Goal: Task Accomplishment & Management: Complete application form

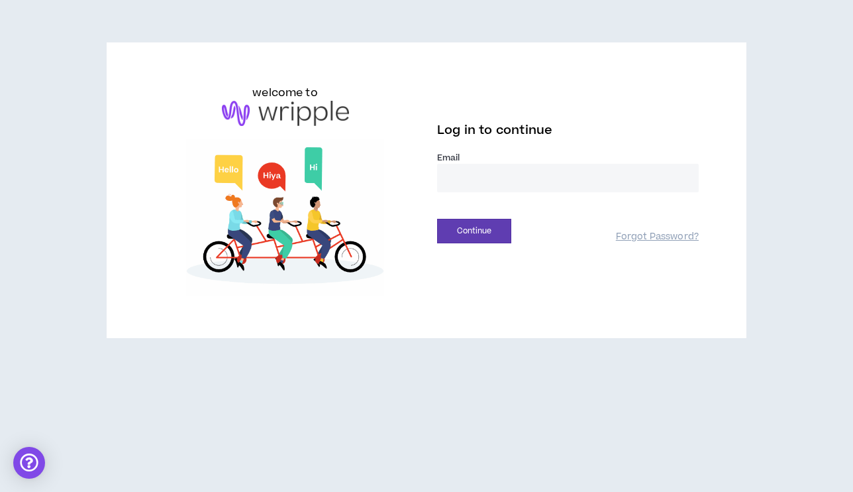
click at [515, 181] on input "email" at bounding box center [568, 178] width 262 height 28
type input "**********"
click at [512, 229] on div "Continue" at bounding box center [526, 231] width 179 height 25
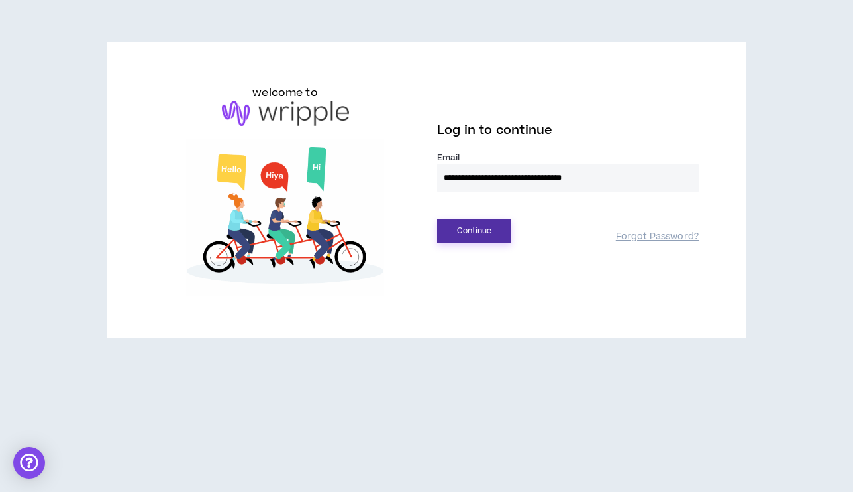
click at [502, 230] on button "Continue" at bounding box center [474, 231] width 74 height 25
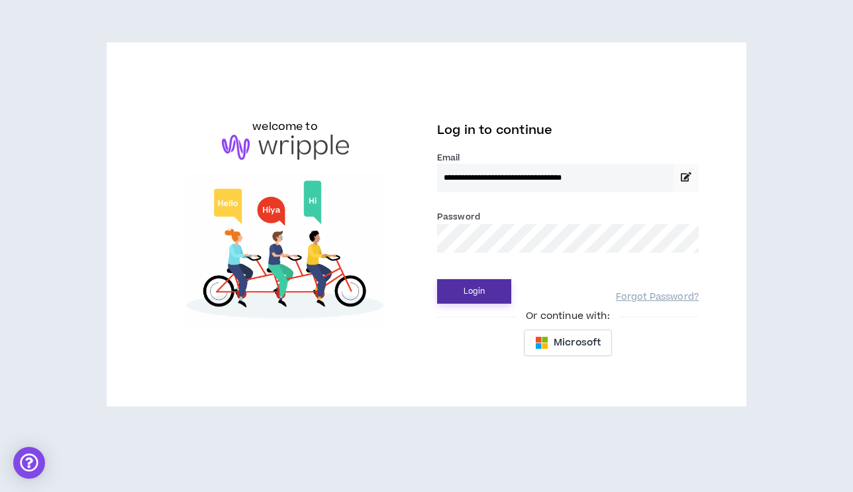
click at [437, 279] on button "Login" at bounding box center [474, 291] width 74 height 25
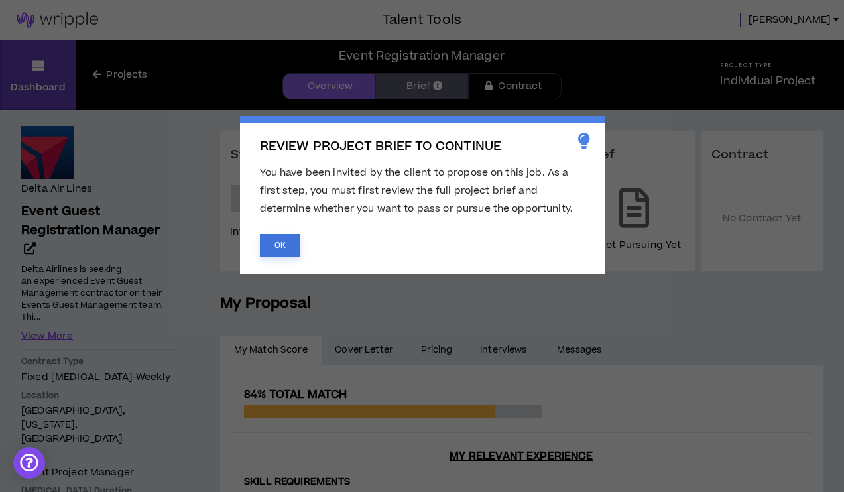
click at [277, 243] on button "OK" at bounding box center [280, 245] width 40 height 23
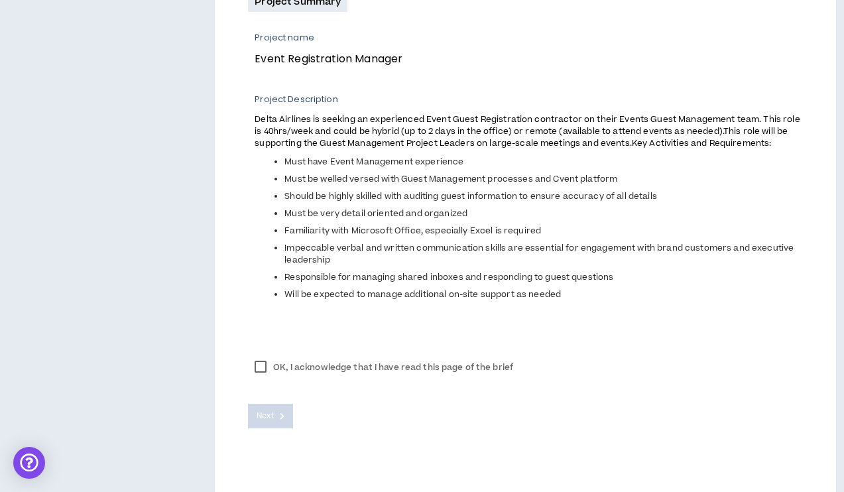
scroll to position [506, 0]
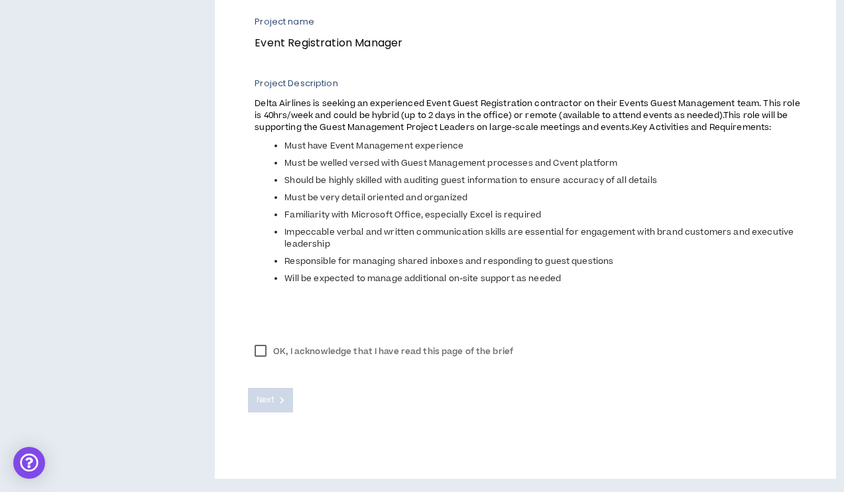
click at [254, 349] on label "OK, I acknowledge that I have read this page of the brief" at bounding box center [384, 351] width 272 height 20
click at [265, 396] on span "Next" at bounding box center [264, 400] width 17 height 13
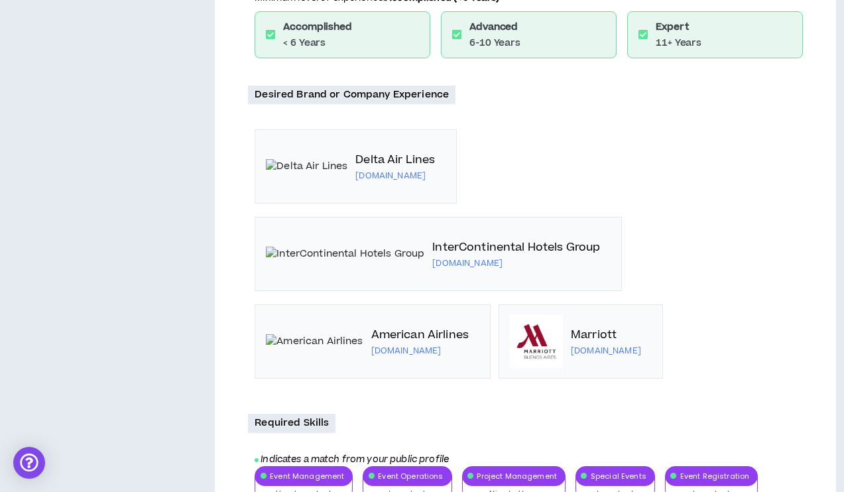
scroll to position [1077, 0]
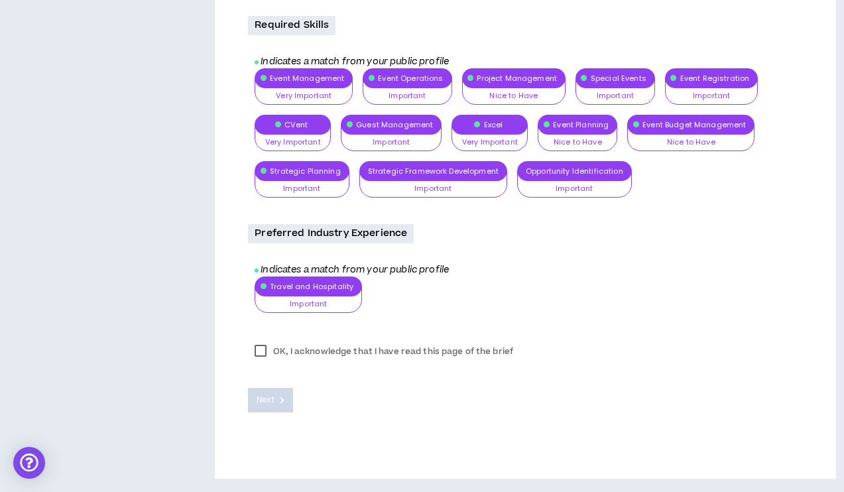
click at [260, 347] on label "OK, I acknowledge that I have read this page of the brief" at bounding box center [384, 351] width 272 height 20
click at [264, 397] on span "Next" at bounding box center [264, 400] width 17 height 13
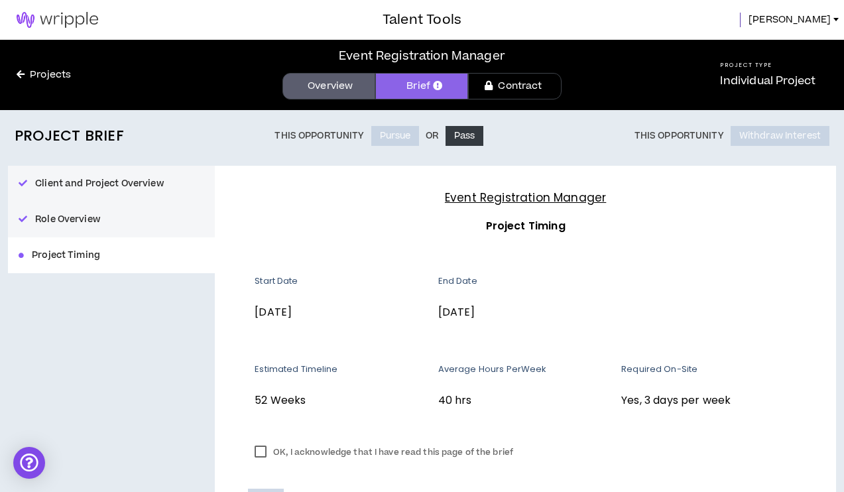
click at [61, 15] on img at bounding box center [57, 20] width 115 height 16
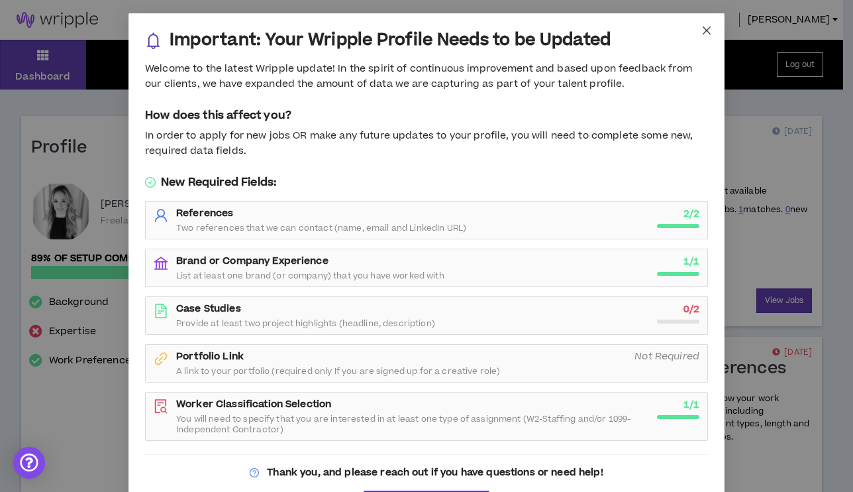
click at [702, 27] on icon "close" at bounding box center [707, 30] width 11 height 11
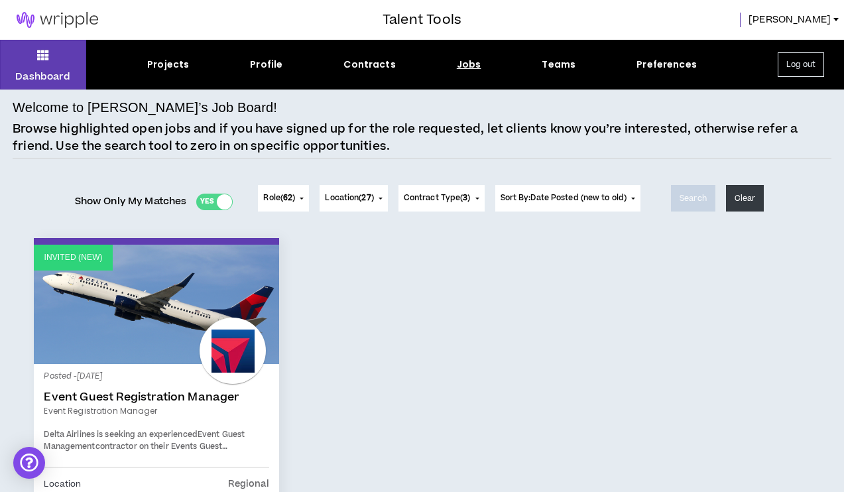
click at [221, 200] on div at bounding box center [224, 201] width 15 height 15
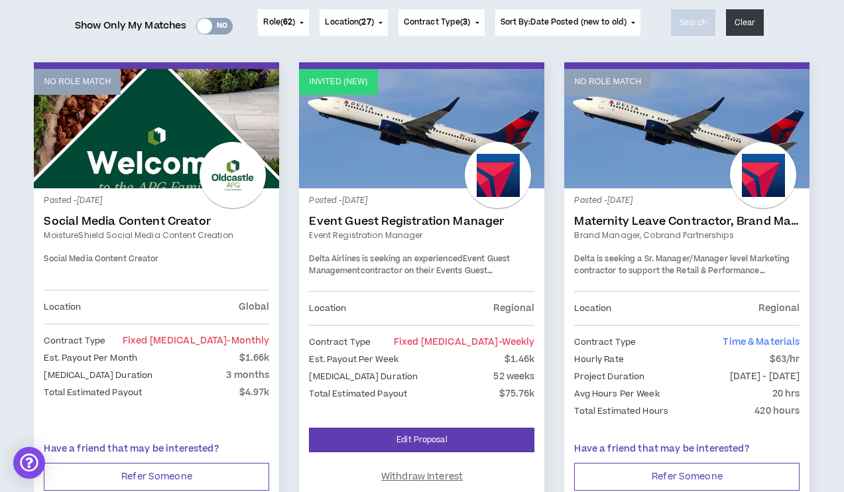
scroll to position [199, 0]
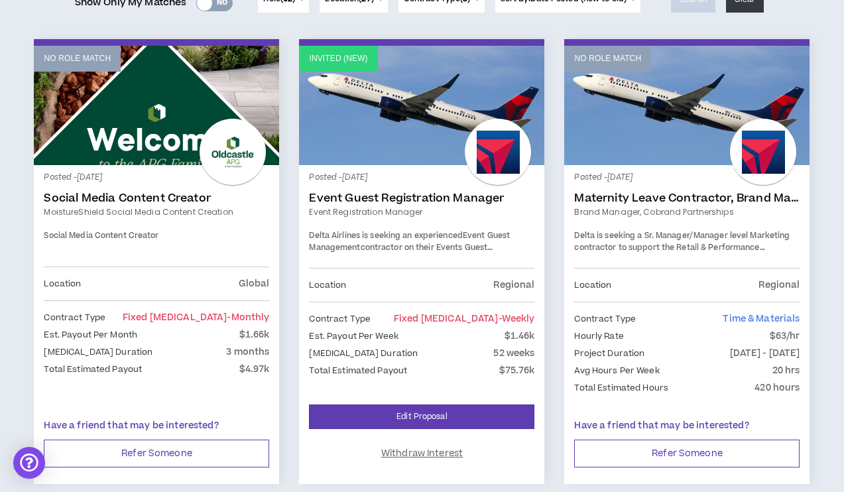
click at [480, 195] on link "Event Guest Registration Manager" at bounding box center [421, 197] width 225 height 13
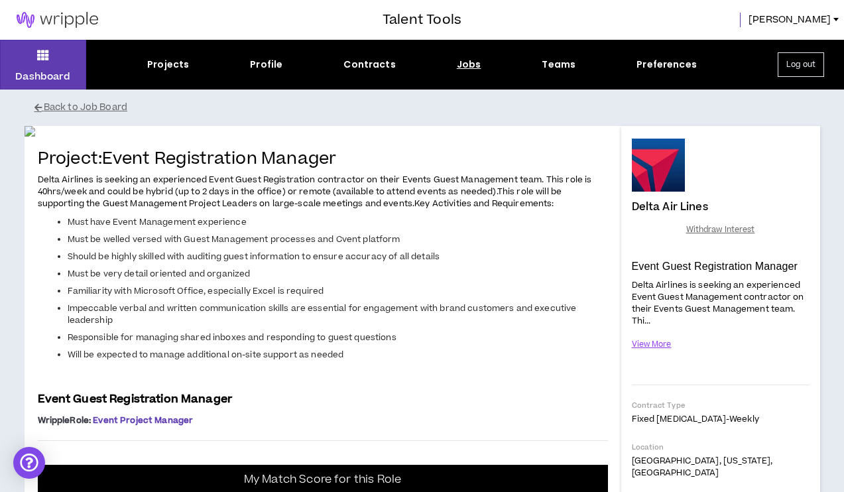
click at [34, 21] on img at bounding box center [57, 20] width 115 height 16
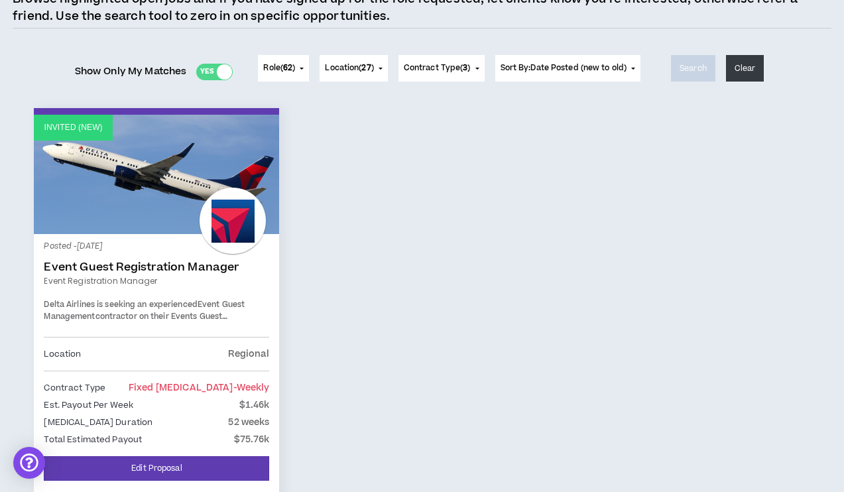
scroll to position [133, 0]
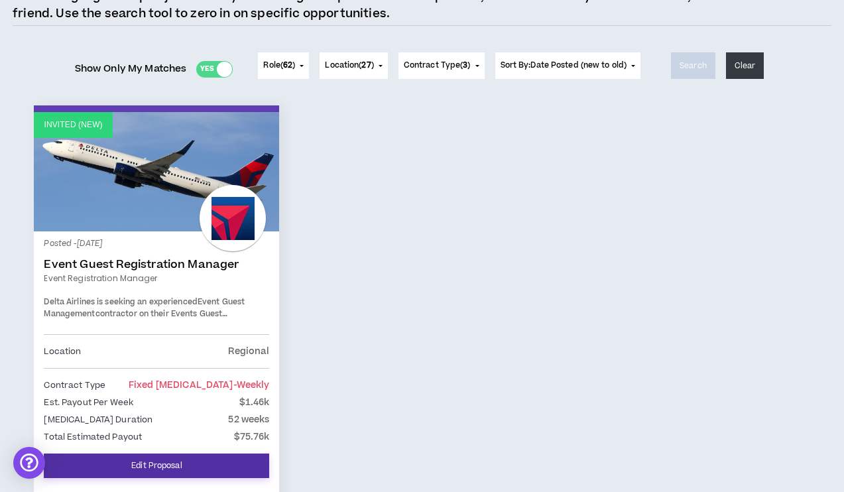
click at [221, 455] on link "Edit Proposal" at bounding box center [156, 465] width 225 height 25
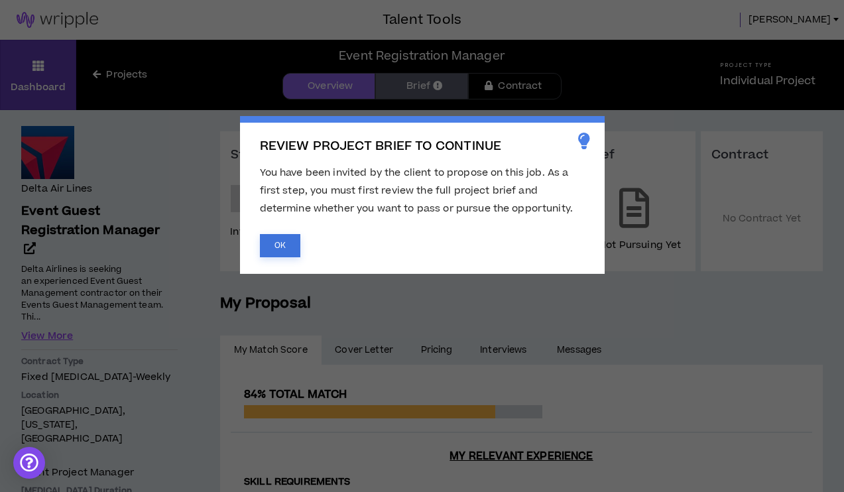
click at [286, 243] on button "OK" at bounding box center [280, 245] width 40 height 23
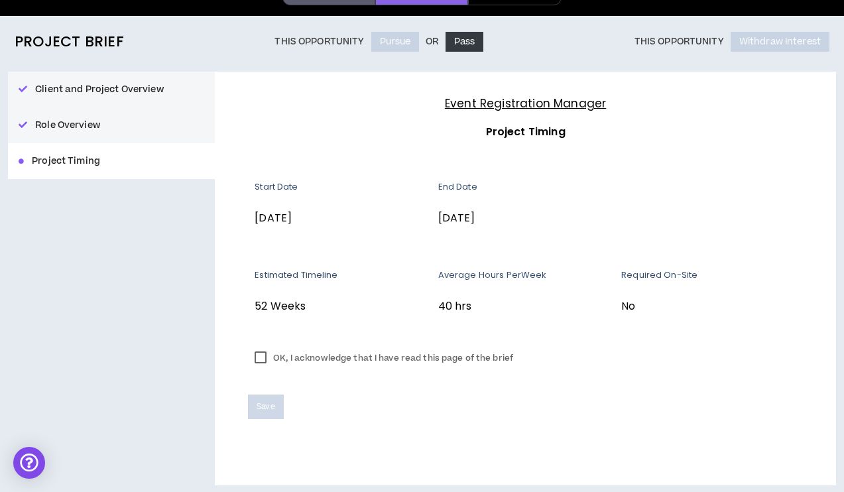
scroll to position [101, 0]
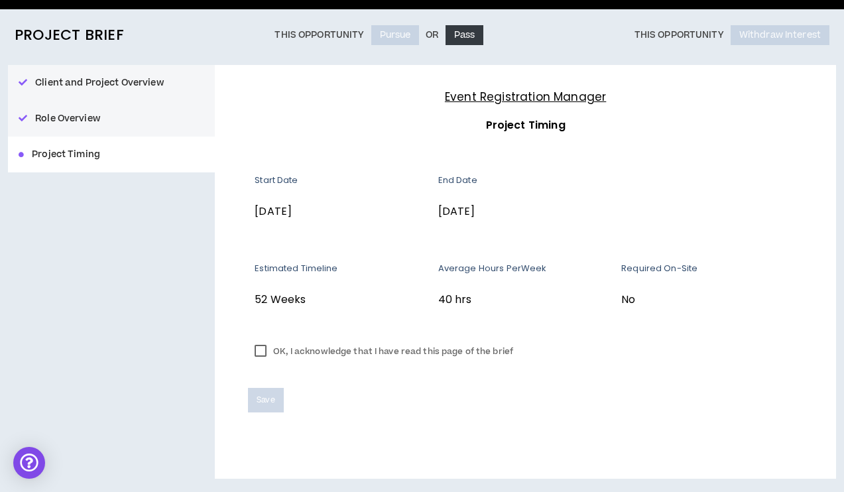
click at [263, 351] on label "OK, I acknowledge that I have read this page of the brief" at bounding box center [384, 351] width 272 height 20
click at [274, 405] on span "Save" at bounding box center [265, 400] width 18 height 13
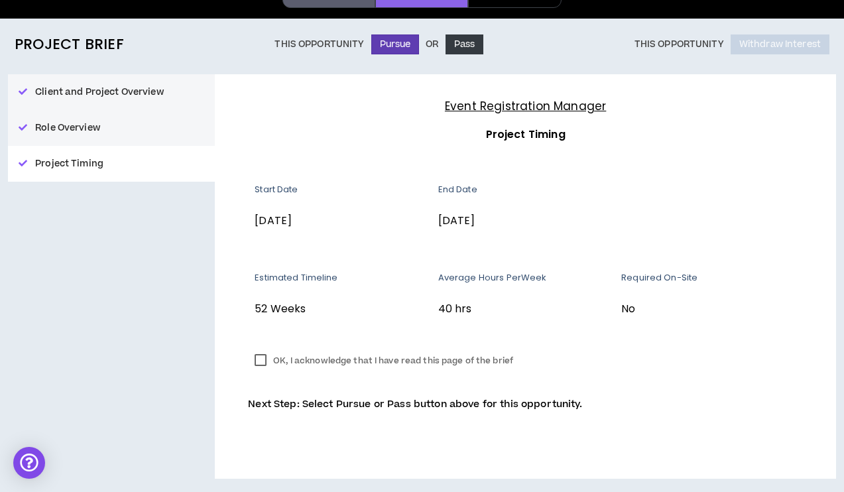
scroll to position [0, 0]
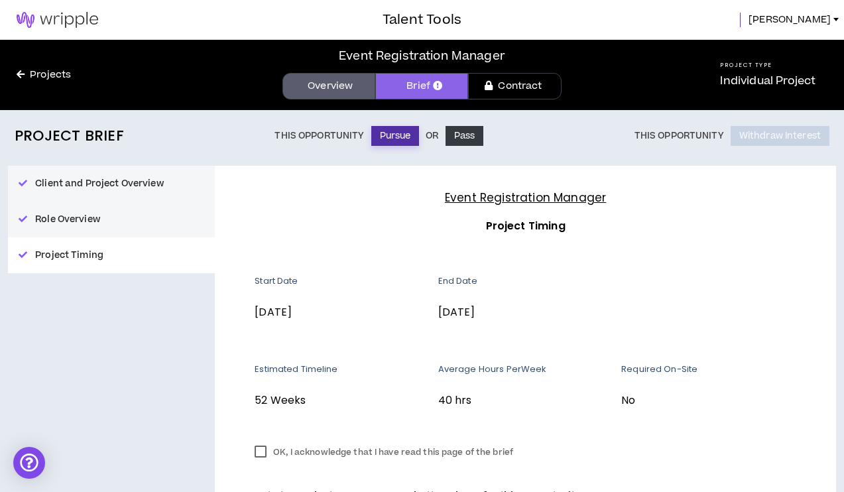
click at [405, 139] on button "Pursue" at bounding box center [395, 136] width 48 height 20
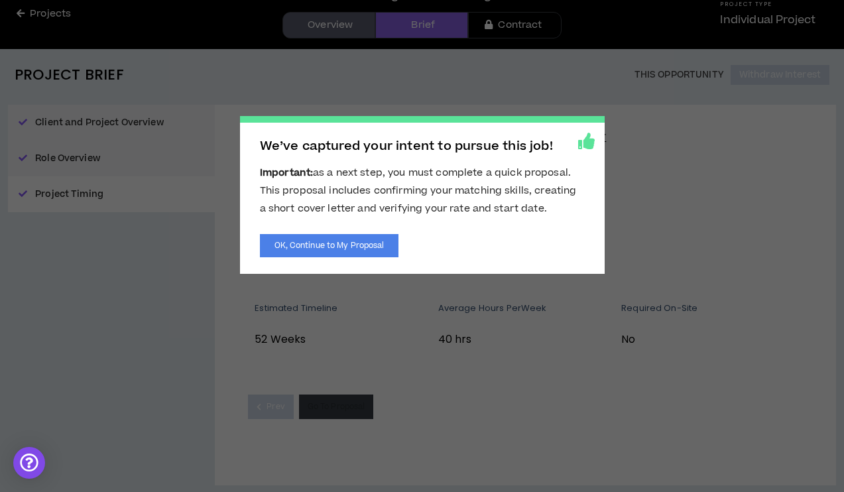
scroll to position [68, 0]
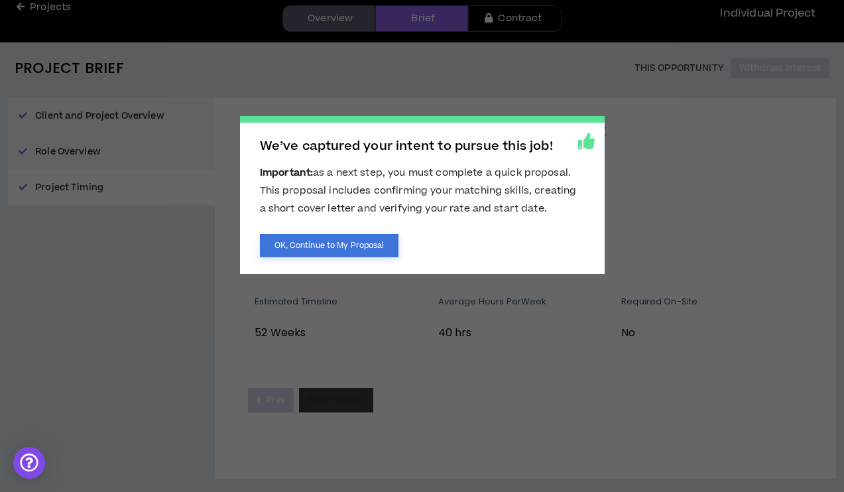
click at [351, 246] on button "OK, Continue to My Proposal" at bounding box center [329, 245] width 139 height 23
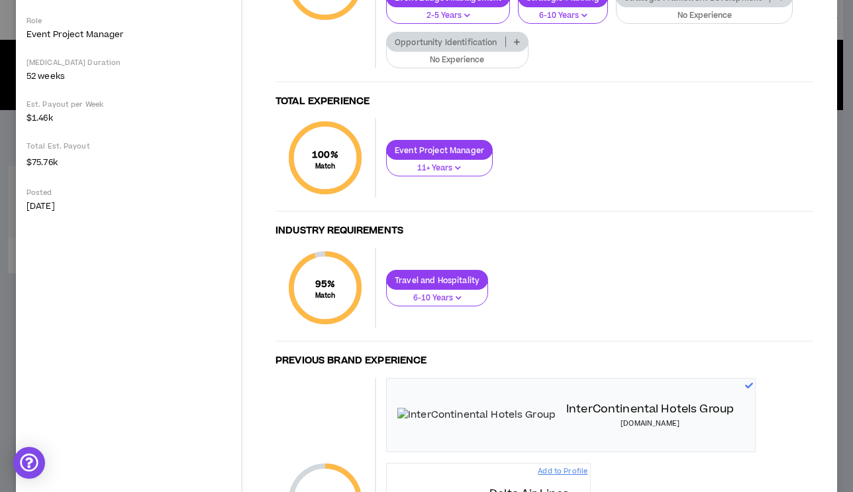
scroll to position [38, 0]
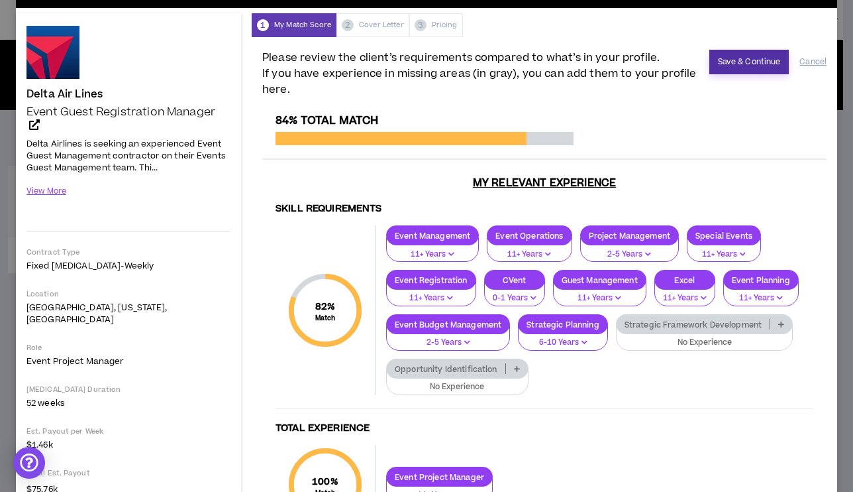
click at [728, 54] on button "Save & Continue" at bounding box center [750, 62] width 80 height 25
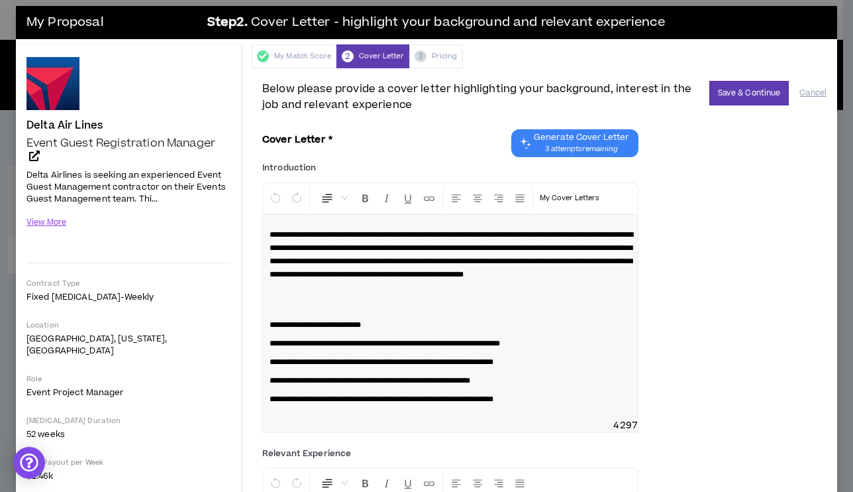
scroll to position [0, 0]
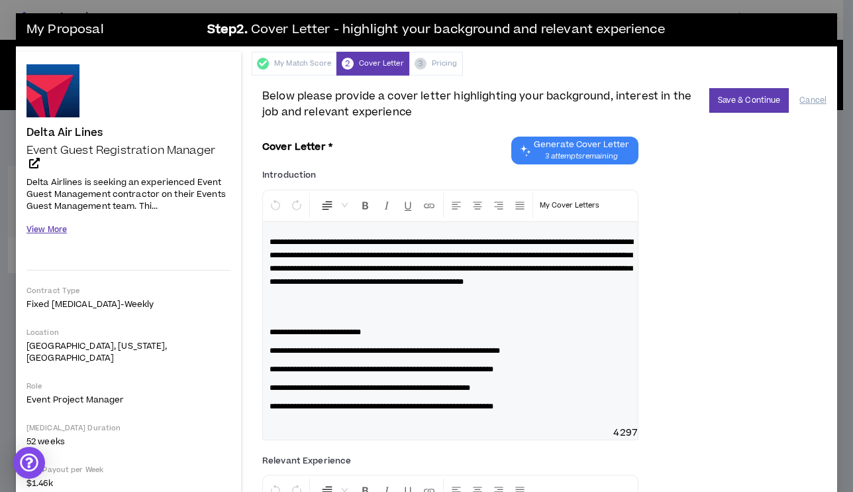
click at [48, 229] on button "View More" at bounding box center [47, 229] width 40 height 23
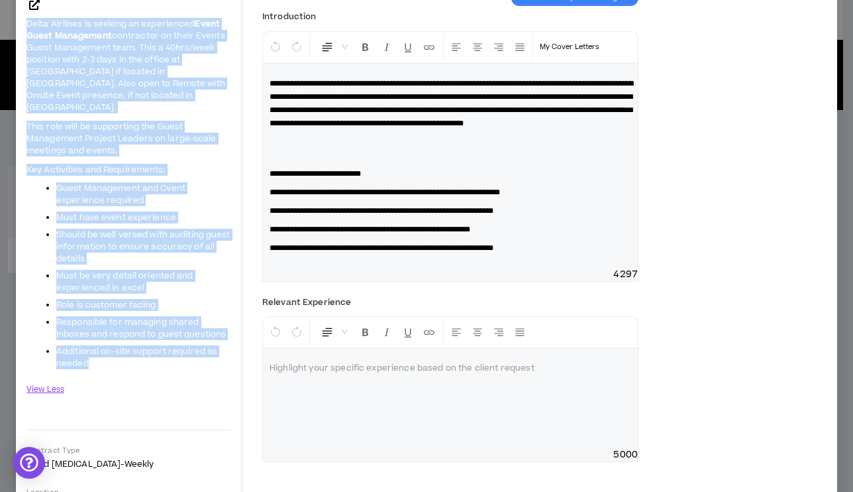
scroll to position [58, 0]
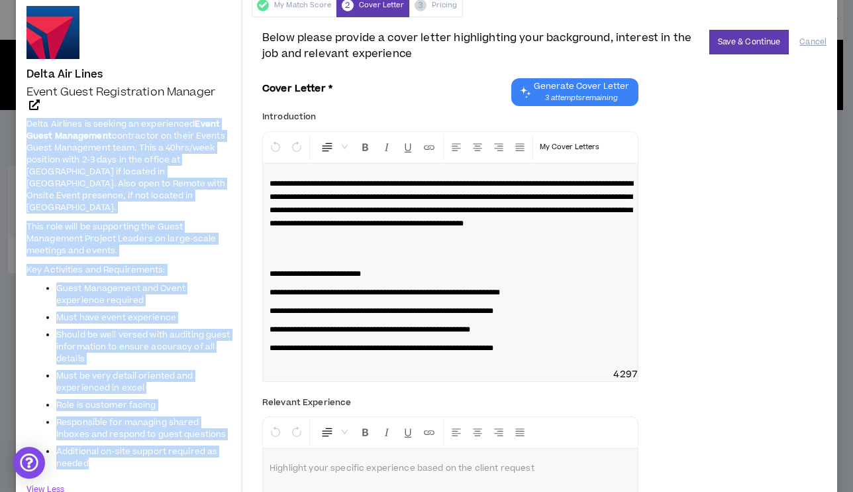
drag, startPoint x: 111, startPoint y: 308, endPoint x: 27, endPoint y: 123, distance: 204.0
click at [27, 123] on span "Delta Airlines is seeking an experienced Event Guest Management contractor on t…" at bounding box center [129, 293] width 204 height 353
copy span "Delta Airlines is seeking an experienced Event Guest Management contractor on t…"
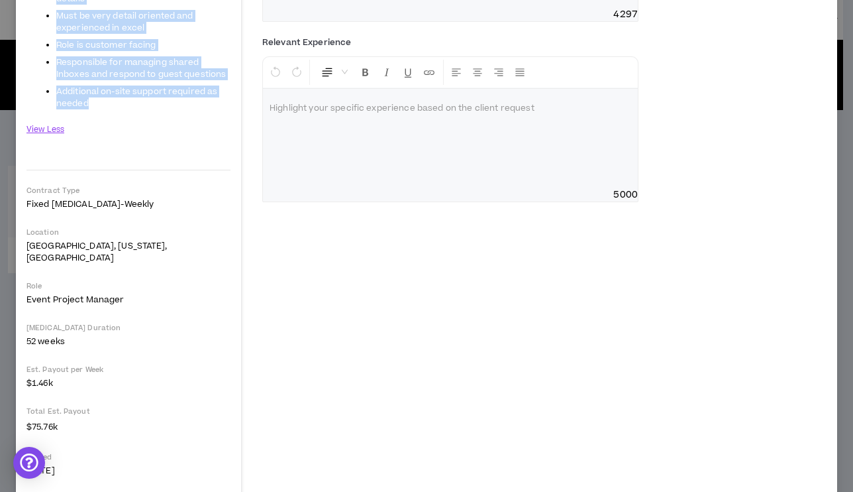
scroll to position [419, 0]
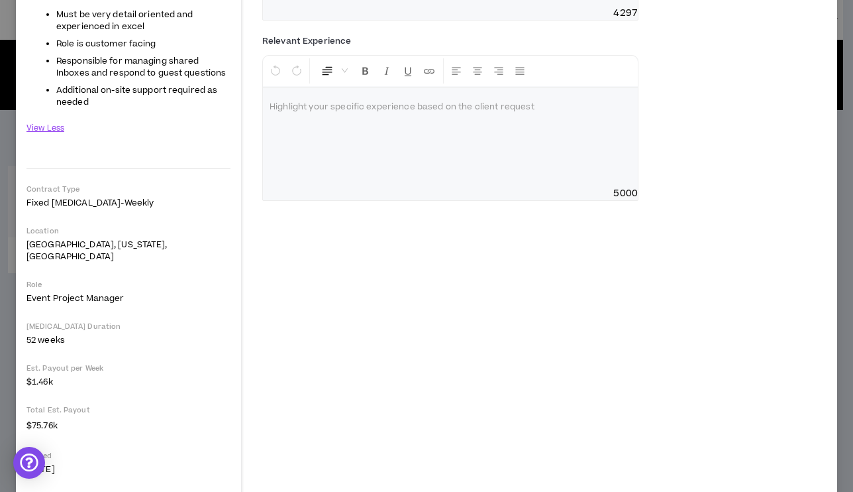
click at [332, 139] on div at bounding box center [450, 136] width 375 height 99
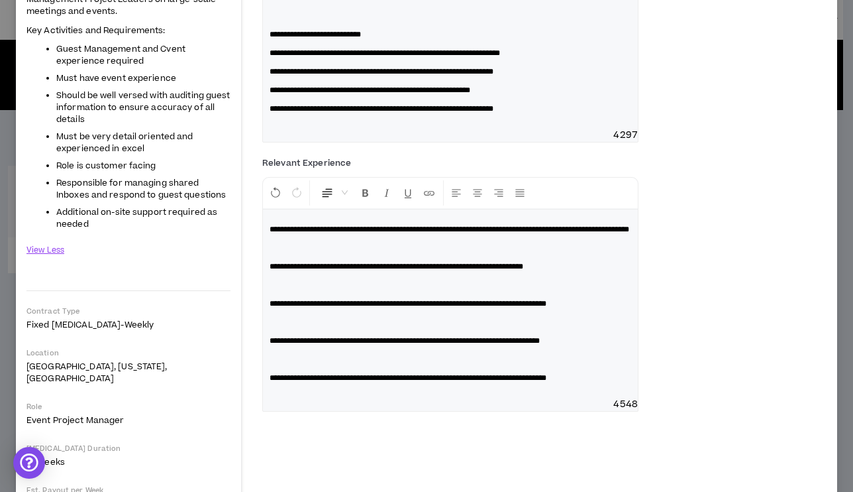
scroll to position [287, 0]
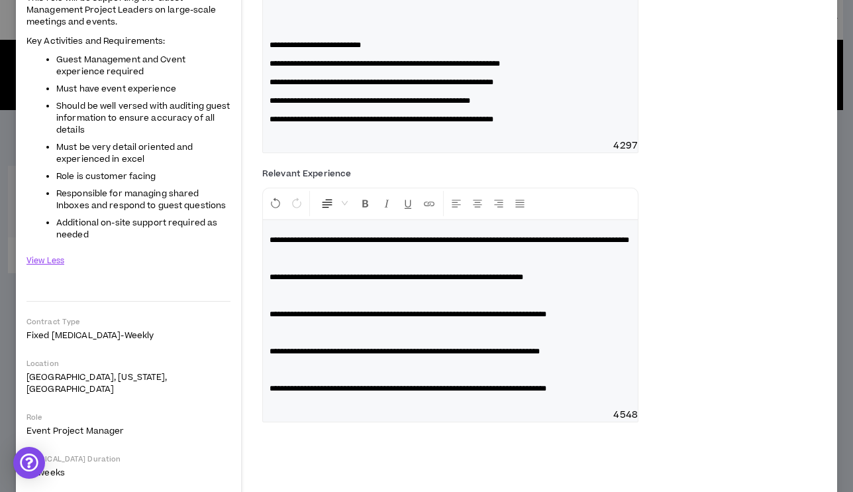
click at [268, 305] on div "**********" at bounding box center [450, 314] width 375 height 188
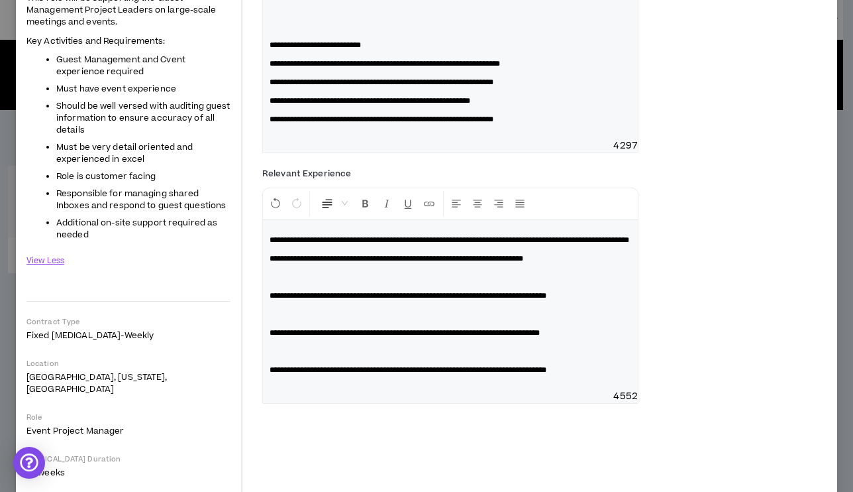
click at [523, 262] on span "**********" at bounding box center [397, 258] width 254 height 8
click at [268, 321] on div "**********" at bounding box center [450, 305] width 375 height 170
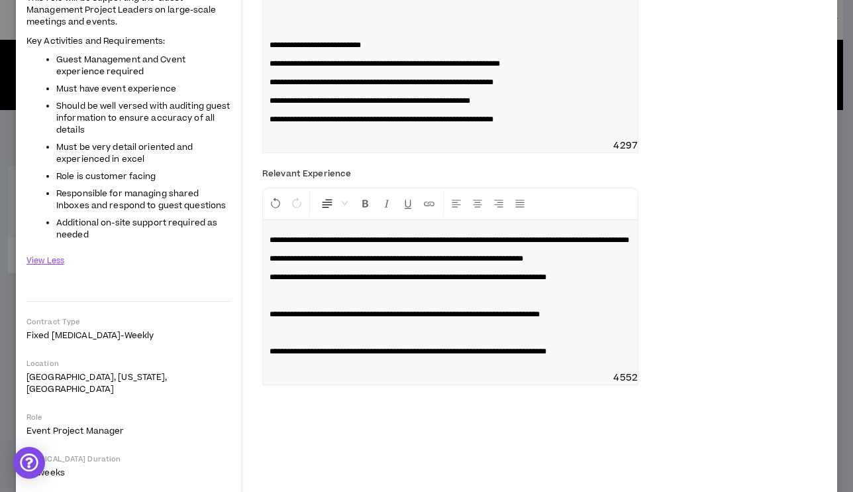
click at [270, 318] on span "**********" at bounding box center [405, 314] width 270 height 8
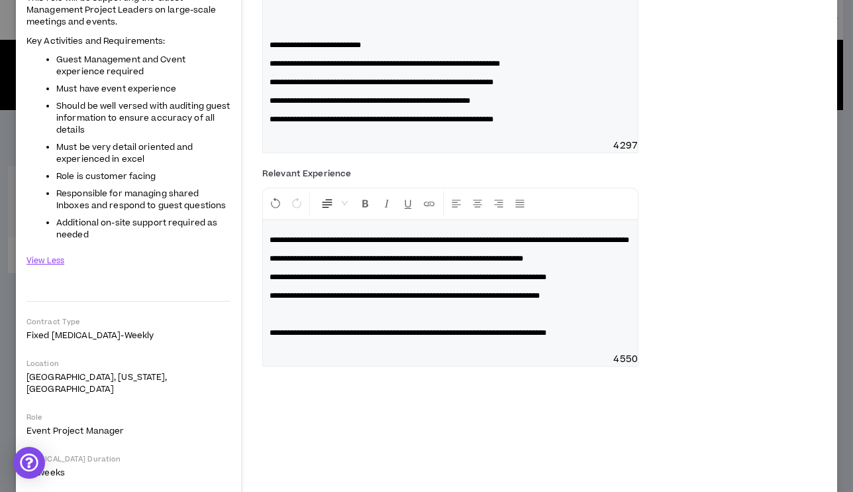
click at [268, 353] on div "**********" at bounding box center [450, 286] width 375 height 133
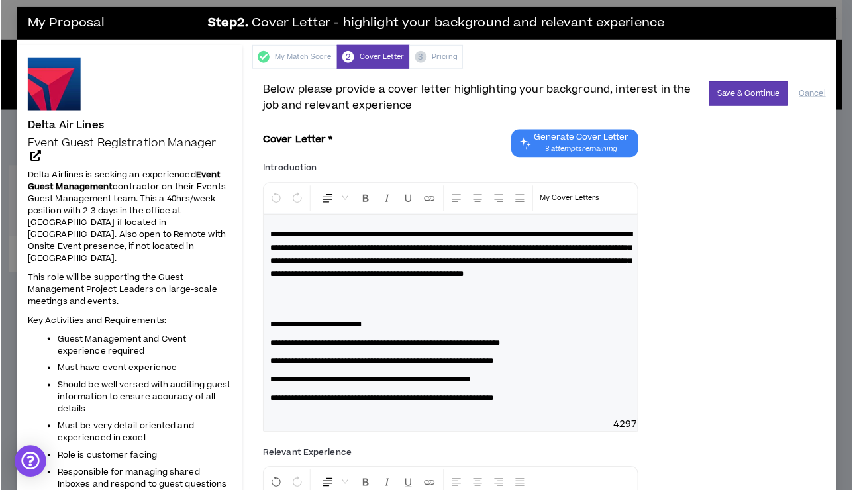
scroll to position [0, 0]
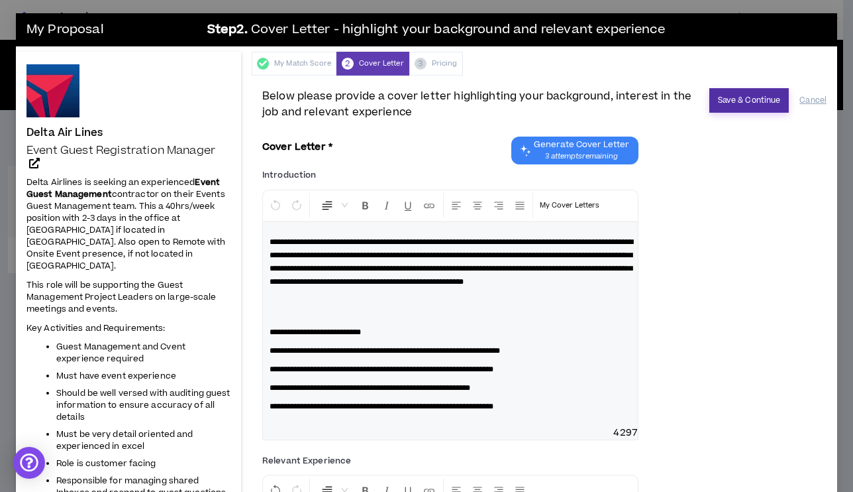
click at [728, 105] on button "Save & Continue" at bounding box center [750, 100] width 80 height 25
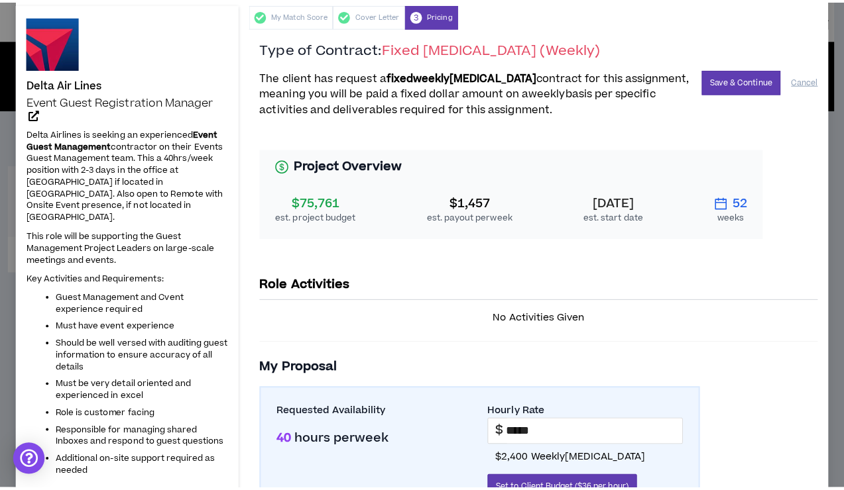
scroll to position [46, 0]
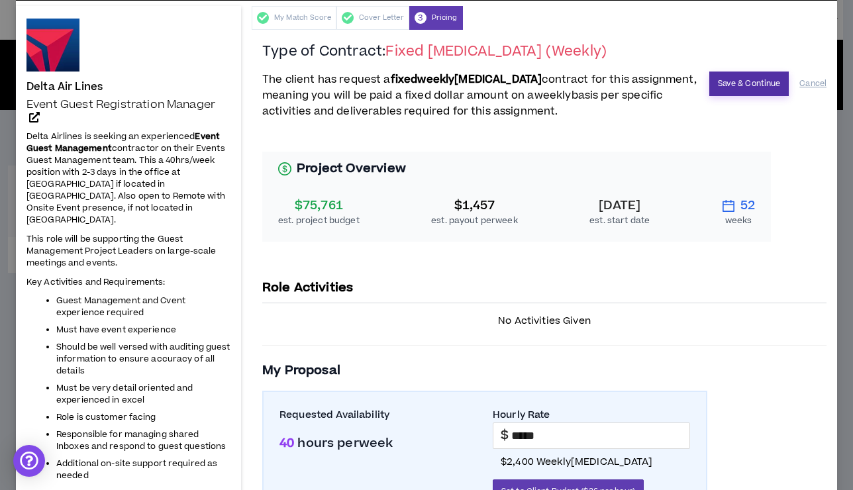
click at [726, 79] on button "Save & Continue" at bounding box center [750, 84] width 80 height 25
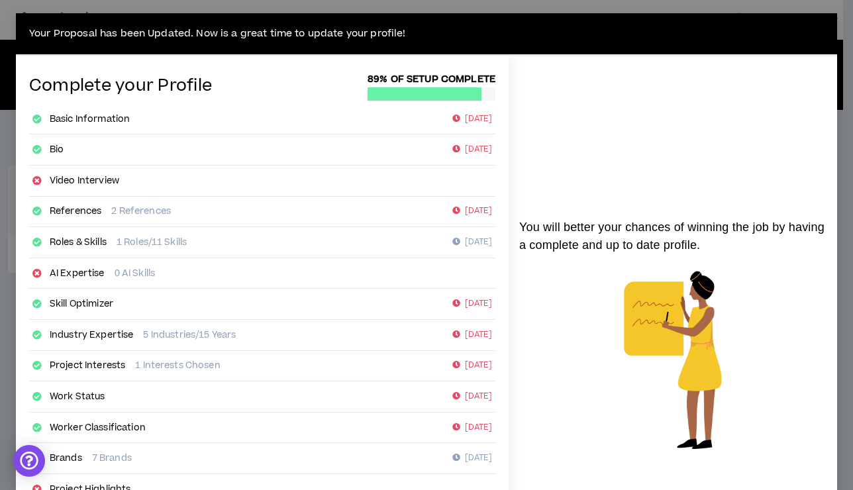
click at [95, 244] on link "Roles & Skills" at bounding box center [78, 242] width 57 height 13
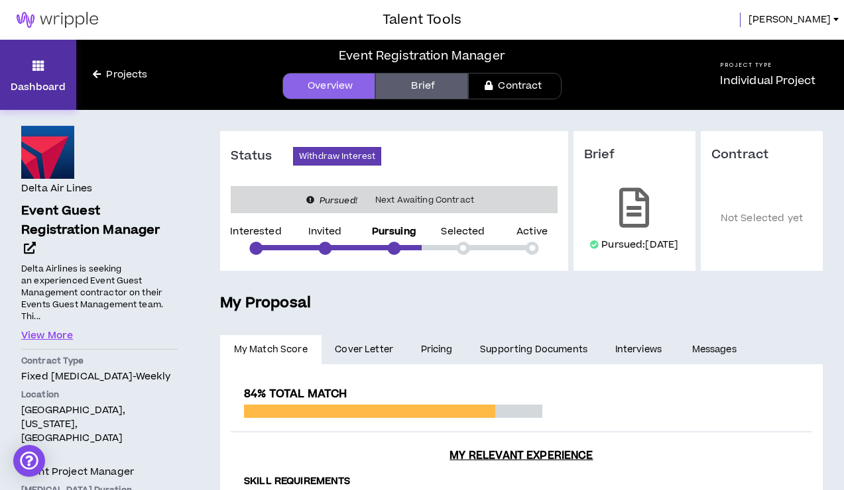
click at [44, 62] on icon at bounding box center [38, 65] width 12 height 19
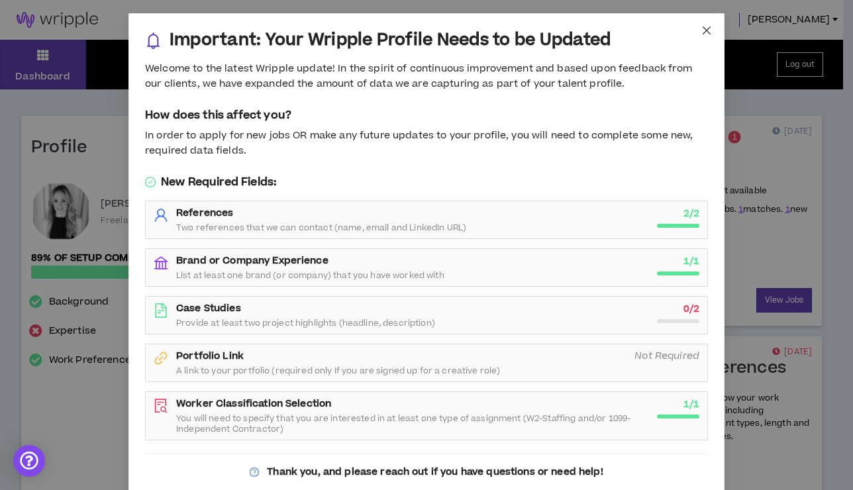
click at [707, 30] on icon "close" at bounding box center [707, 30] width 11 height 11
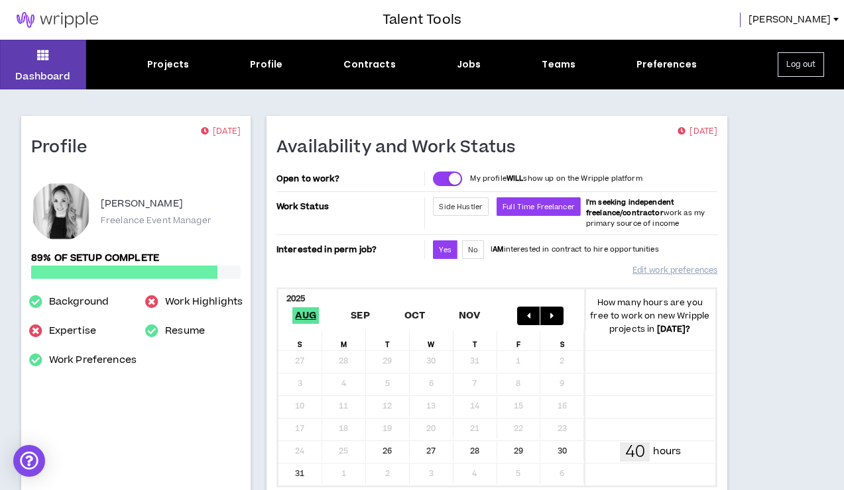
click at [820, 25] on span "[PERSON_NAME]" at bounding box center [789, 20] width 82 height 15
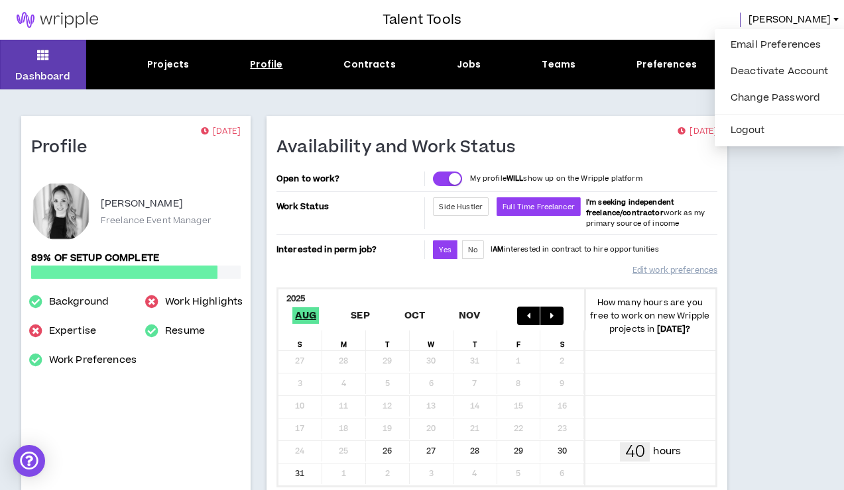
click at [266, 66] on div "Profile" at bounding box center [266, 65] width 32 height 14
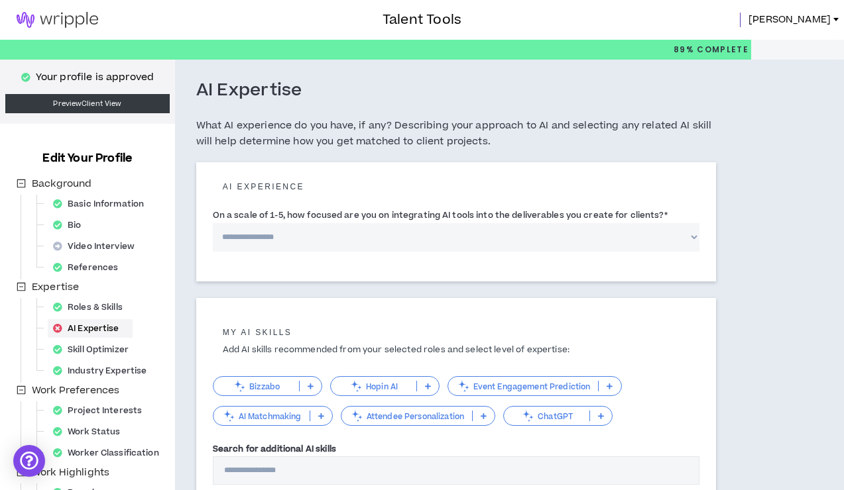
click at [601, 411] on p at bounding box center [601, 416] width 22 height 11
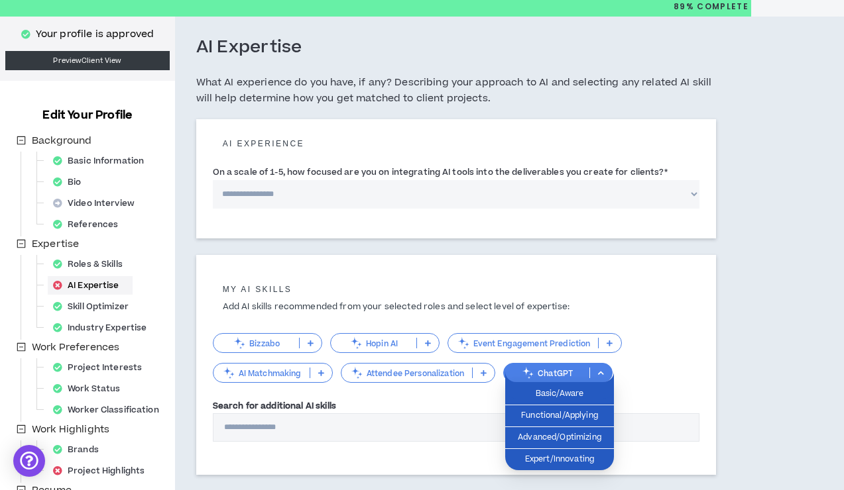
scroll to position [66, 0]
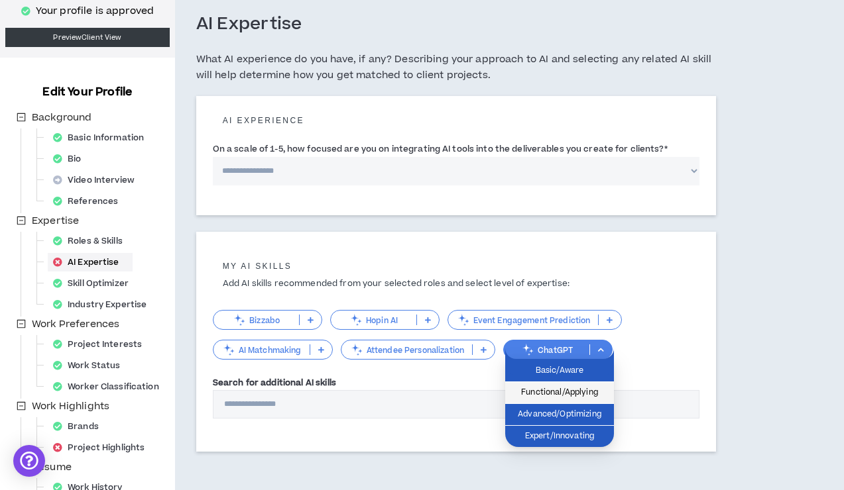
click at [572, 394] on span "Functional/Applying" at bounding box center [559, 393] width 93 height 15
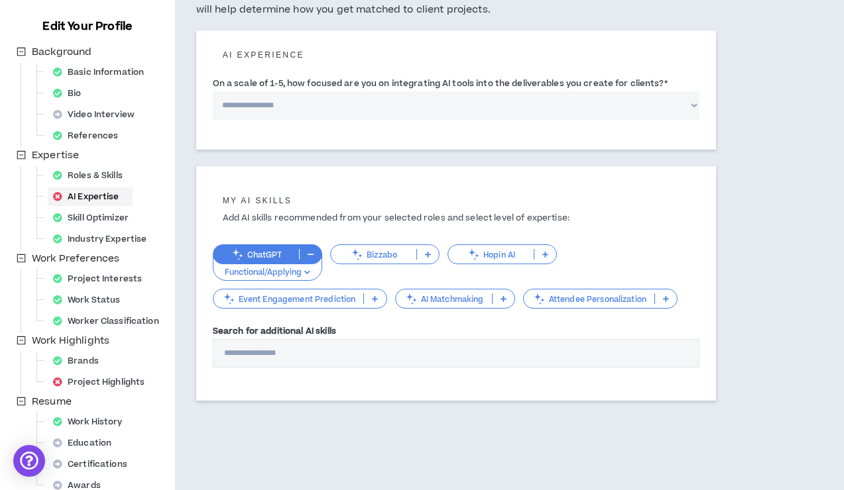
scroll to position [133, 0]
click at [82, 96] on div "Bio" at bounding box center [71, 92] width 47 height 19
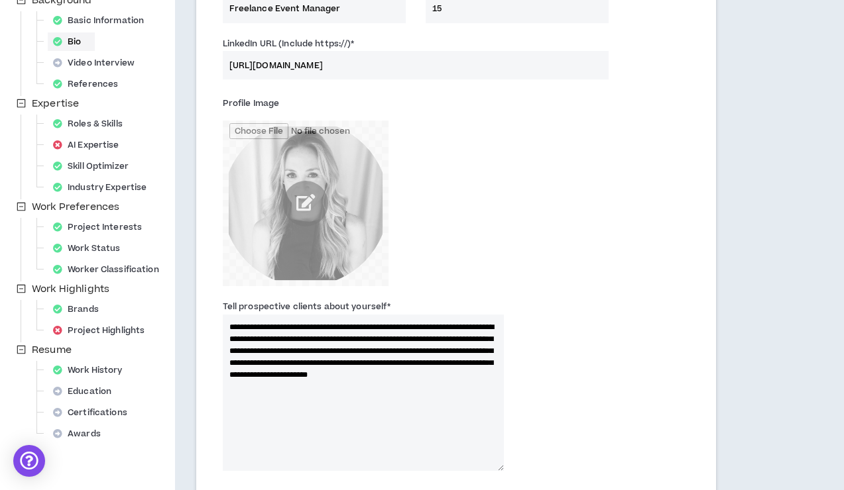
scroll to position [199, 0]
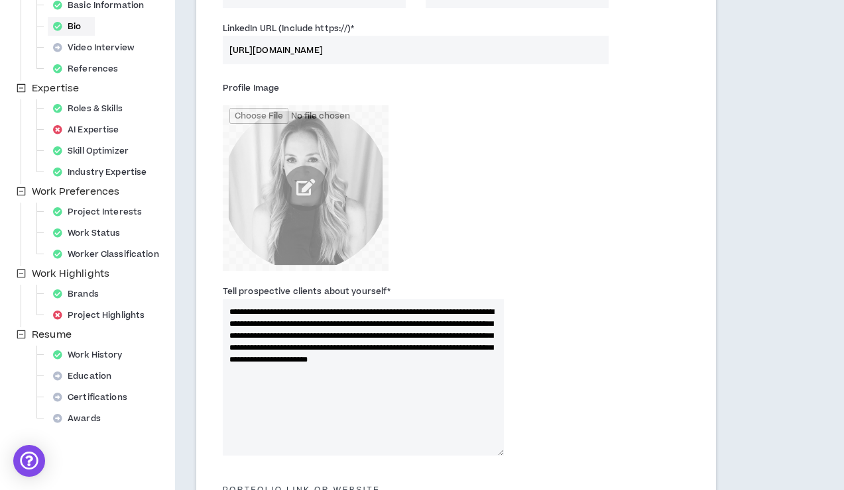
drag, startPoint x: 457, startPoint y: 335, endPoint x: 465, endPoint y: 335, distance: 7.3
click at [457, 335] on textarea "**********" at bounding box center [363, 378] width 281 height 156
click at [489, 335] on textarea "**********" at bounding box center [363, 378] width 281 height 156
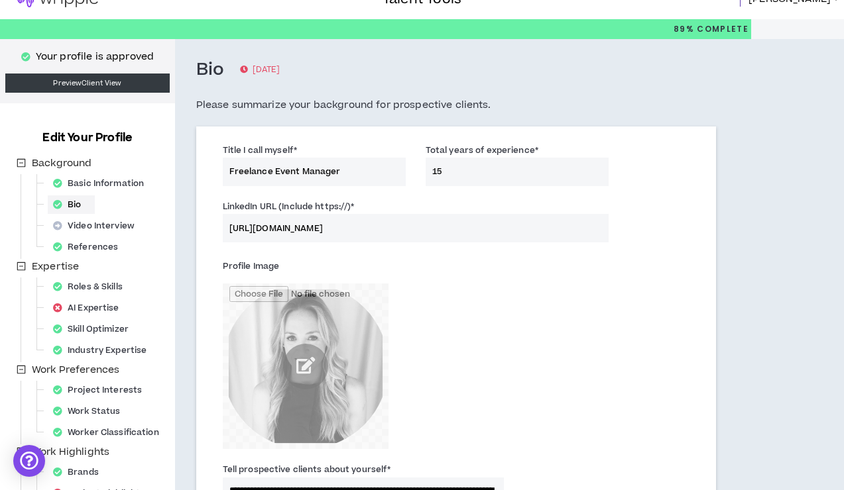
scroll to position [0, 0]
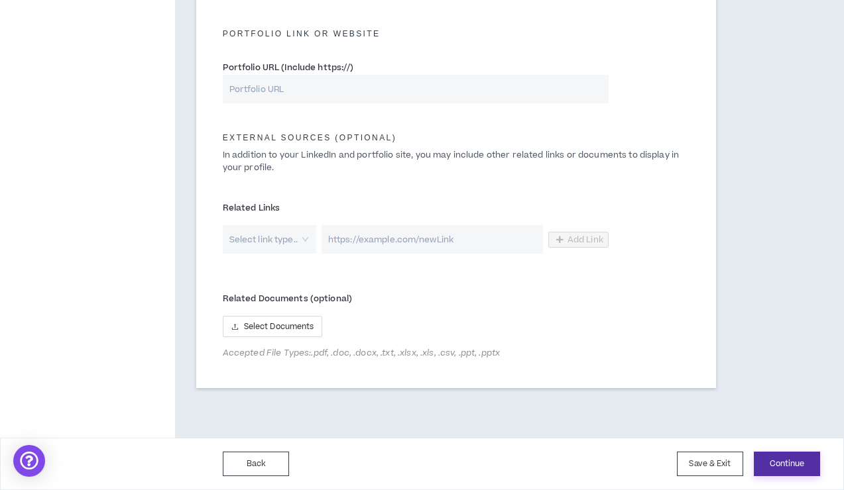
type textarea "**********"
click at [783, 461] on button "Continue" at bounding box center [786, 464] width 66 height 25
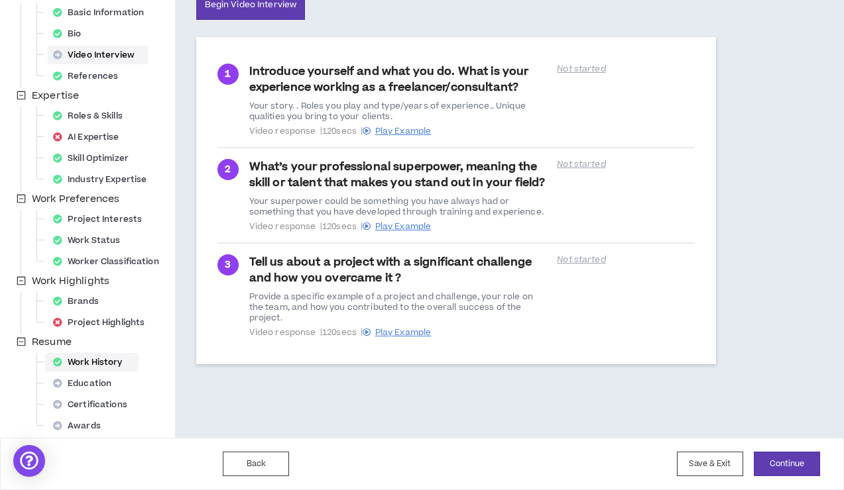
click at [95, 362] on div "Work History" at bounding box center [92, 362] width 88 height 19
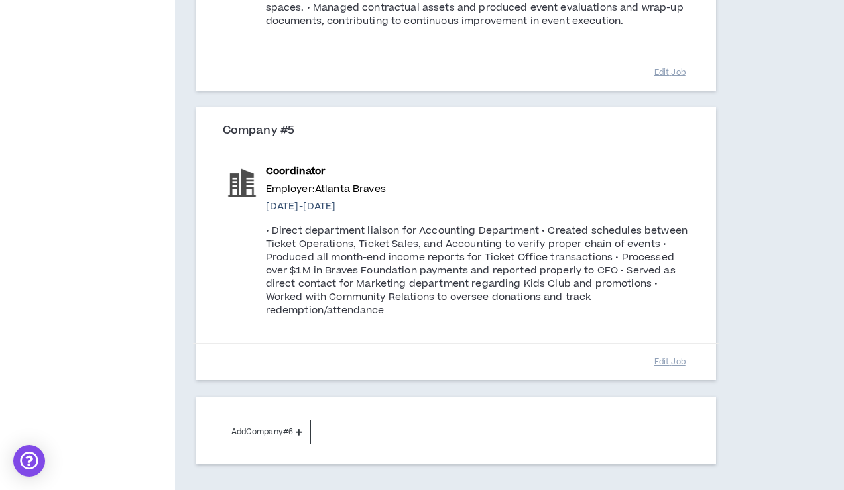
scroll to position [1392, 0]
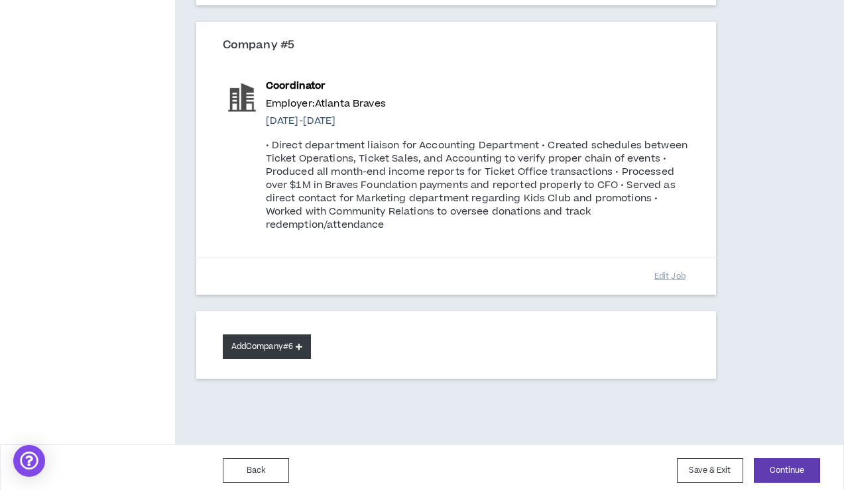
click at [262, 359] on button "Add Company #6" at bounding box center [267, 347] width 88 height 25
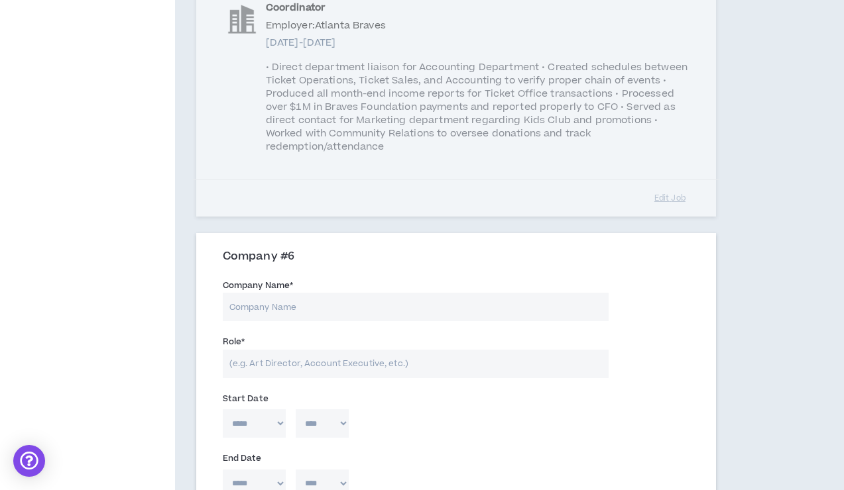
scroll to position [1590, 0]
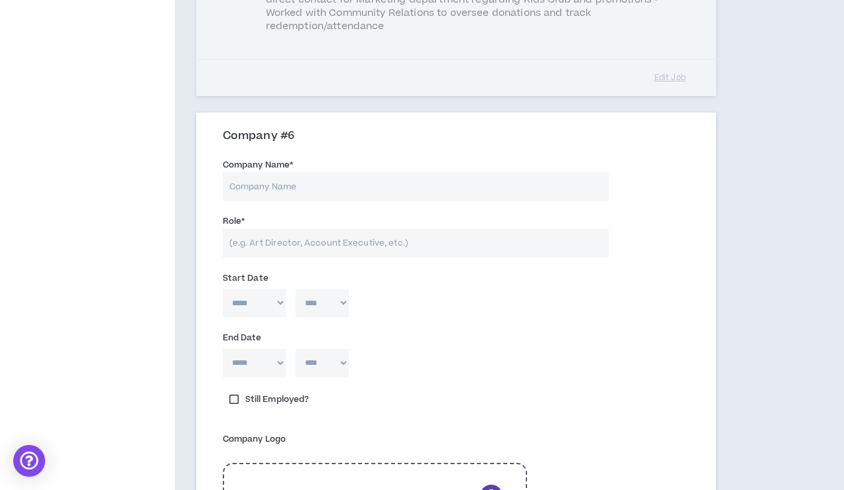
click at [286, 201] on input "Company Name *" at bounding box center [416, 186] width 386 height 28
type input "FIFA"
click at [264, 258] on input "Role *" at bounding box center [416, 243] width 386 height 28
paste input "Contract VIP Accommodations Manager"
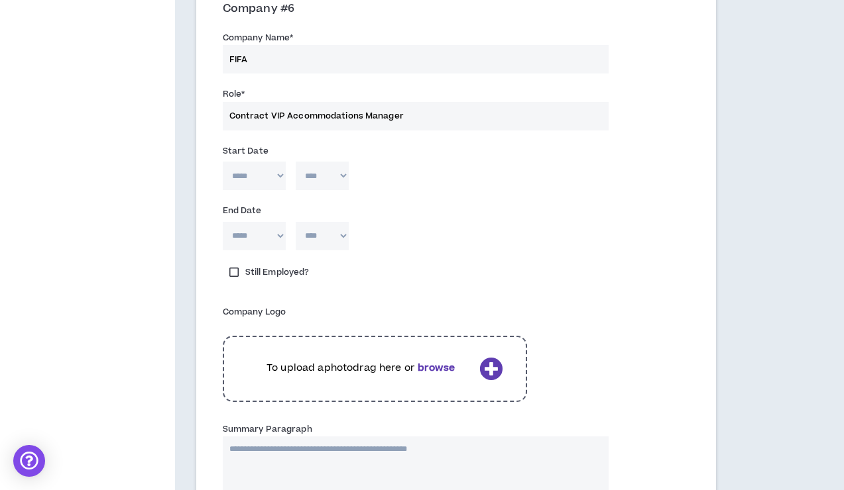
scroll to position [1723, 0]
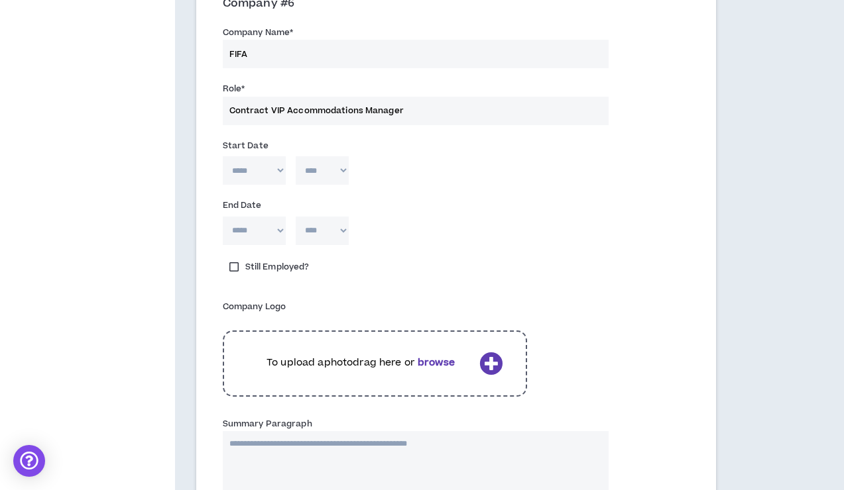
type input "Contract VIP Accommodations Manager"
click at [280, 185] on select "***** *** *** *** *** *** **** *** *** **** *** *** ***" at bounding box center [254, 170] width 63 height 28
select select "*"
click at [223, 185] on select "***** *** *** *** *** *** **** *** *** **** *** *** ***" at bounding box center [254, 170] width 63 height 28
click at [322, 185] on select "**** **** **** **** **** **** **** **** **** **** **** **** **** **** **** ****…" at bounding box center [322, 170] width 53 height 28
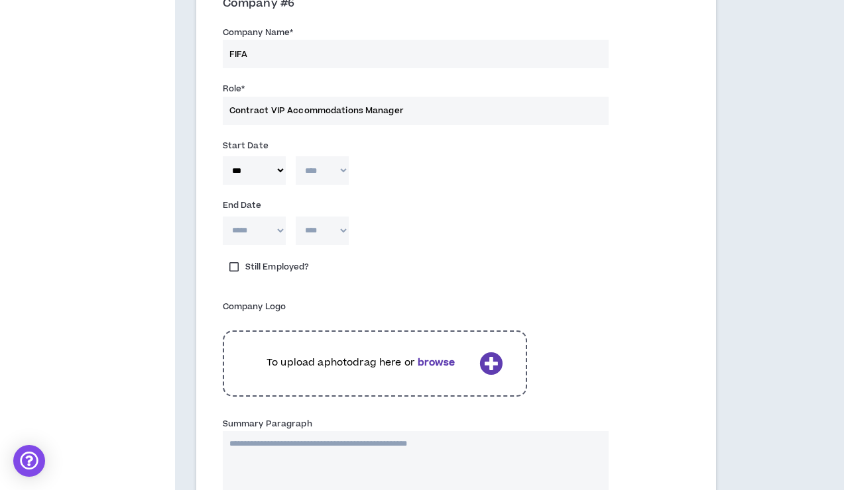
select select "****"
click at [296, 185] on select "**** **** **** **** **** **** **** **** **** **** **** **** **** **** **** ****…" at bounding box center [322, 170] width 53 height 28
click at [290, 245] on div "**** **** **** **** **** **** **** **** **** **** **** **** **** **** **** ****…" at bounding box center [322, 231] width 73 height 28
click at [280, 245] on select "***** *** *** *** *** *** **** *** *** **** *** *** ***" at bounding box center [254, 231] width 63 height 28
select select "*"
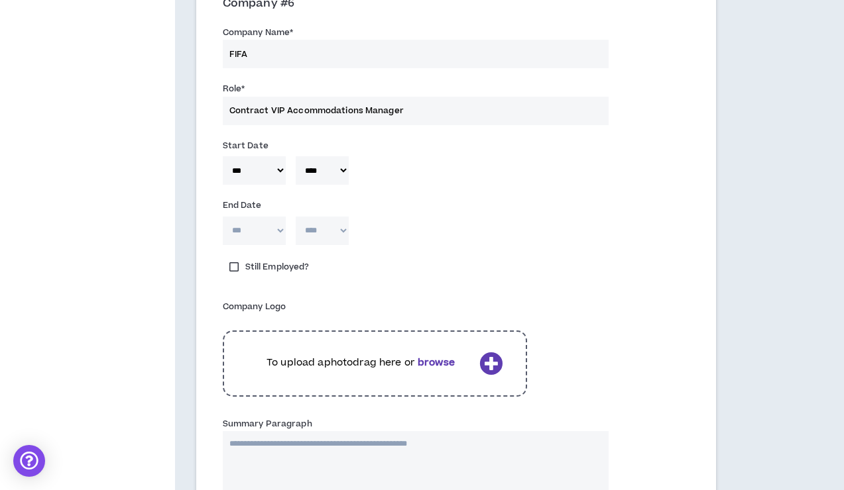
click at [223, 245] on select "***** *** *** *** *** *** **** *** *** **** *** *** ***" at bounding box center [254, 231] width 63 height 28
click at [329, 245] on select "**** **** **** **** **** **** **** **** **** **** **** **** **** **** **** ****…" at bounding box center [322, 231] width 53 height 28
select select "****"
click at [296, 245] on select "**** **** **** **** **** **** **** **** **** **** **** **** **** **** **** ****…" at bounding box center [322, 231] width 53 height 28
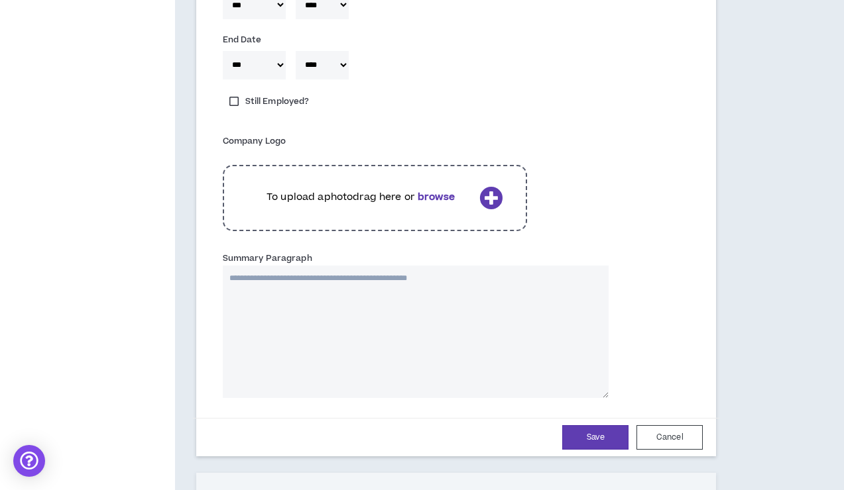
scroll to position [1922, 0]
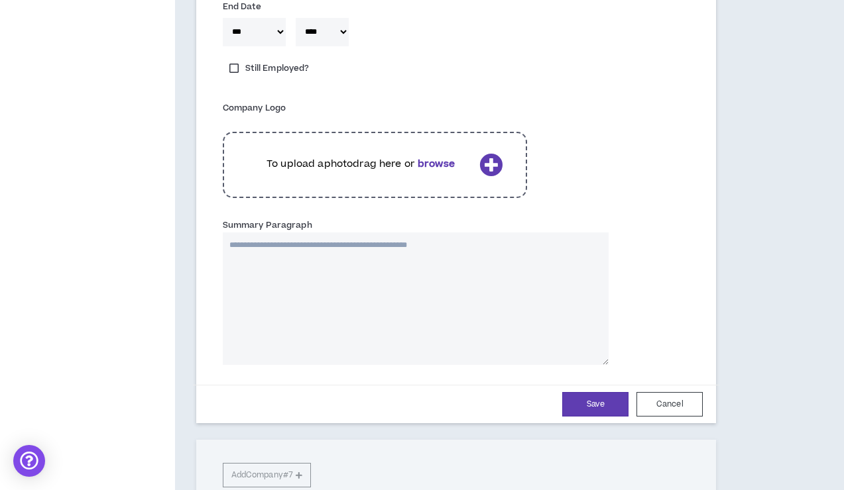
click at [479, 176] on icon at bounding box center [490, 164] width 23 height 23
click at [296, 297] on textarea "Summary Paragraph" at bounding box center [416, 299] width 386 height 133
paste textarea "**********"
type textarea "**********"
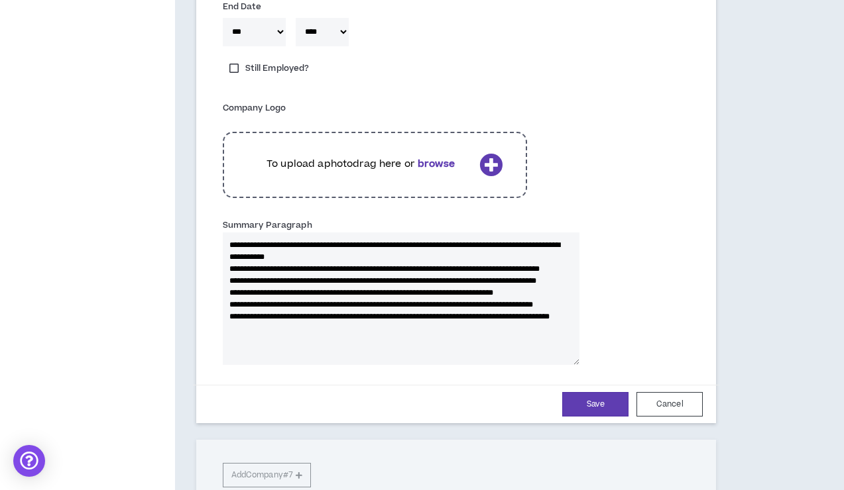
scroll to position [0, 0]
type textarea "**********"
click at [562, 417] on button "Save" at bounding box center [595, 404] width 66 height 25
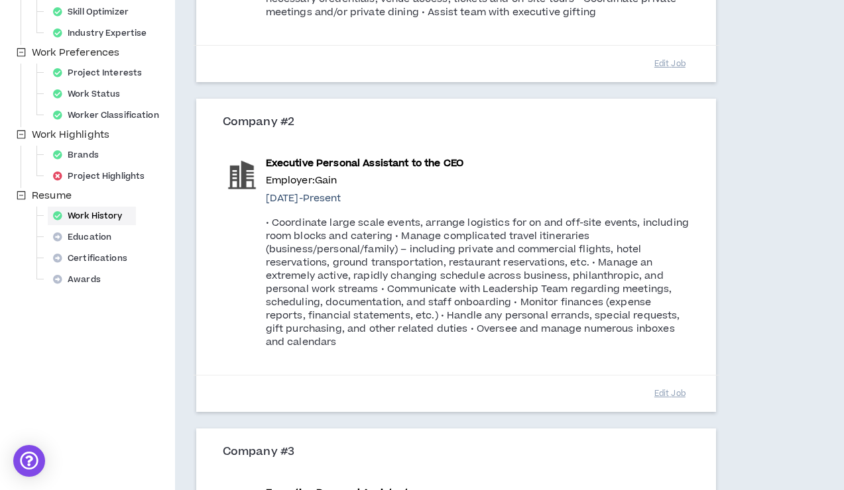
scroll to position [331, 0]
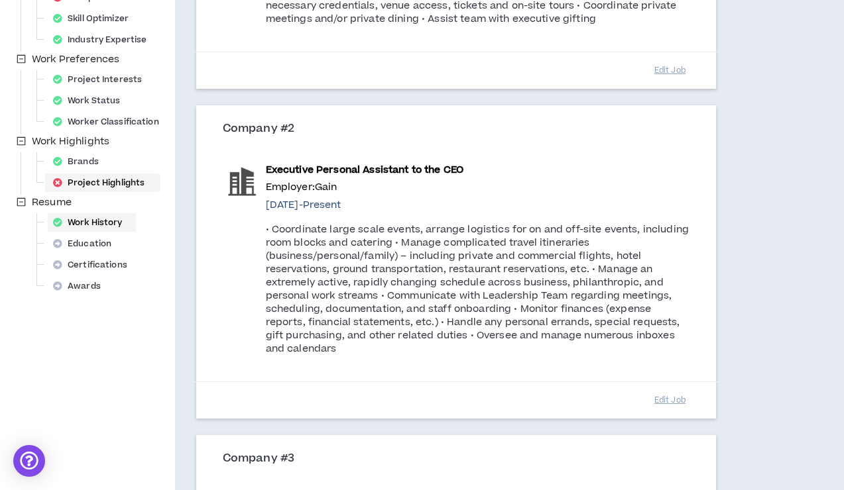
click at [116, 184] on div "Project Highlights" at bounding box center [103, 183] width 110 height 19
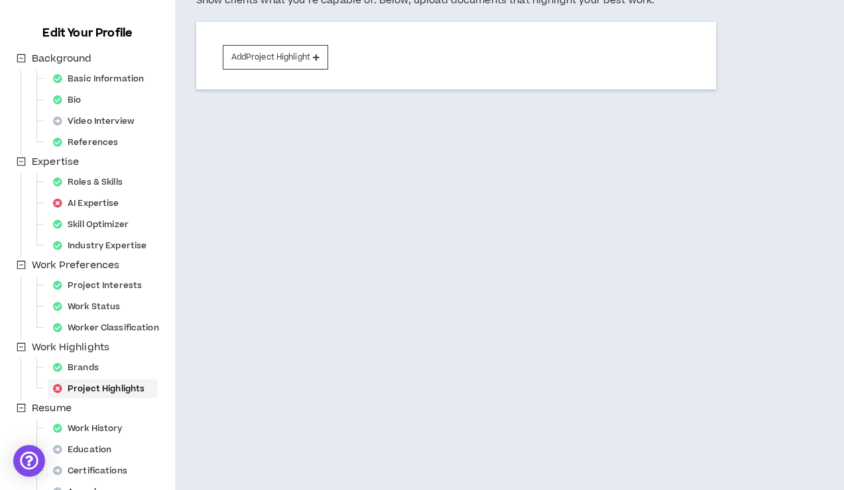
scroll to position [133, 0]
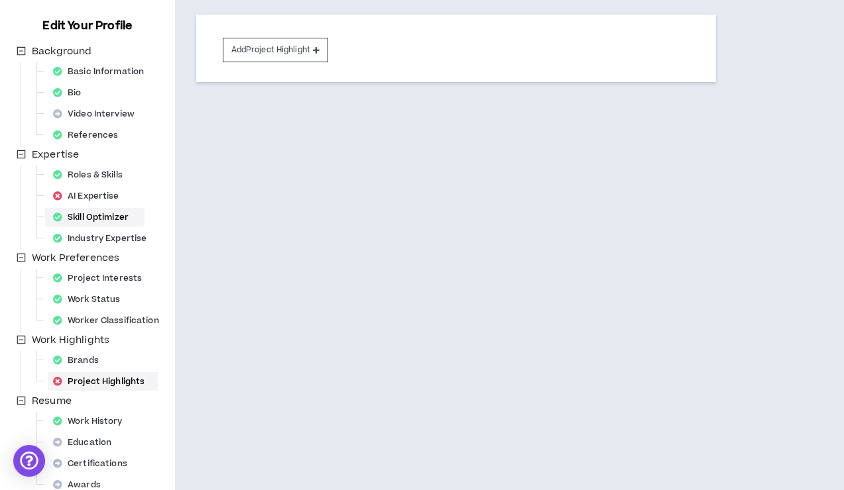
click at [137, 214] on div "Skill Optimizer" at bounding box center [95, 217] width 94 height 19
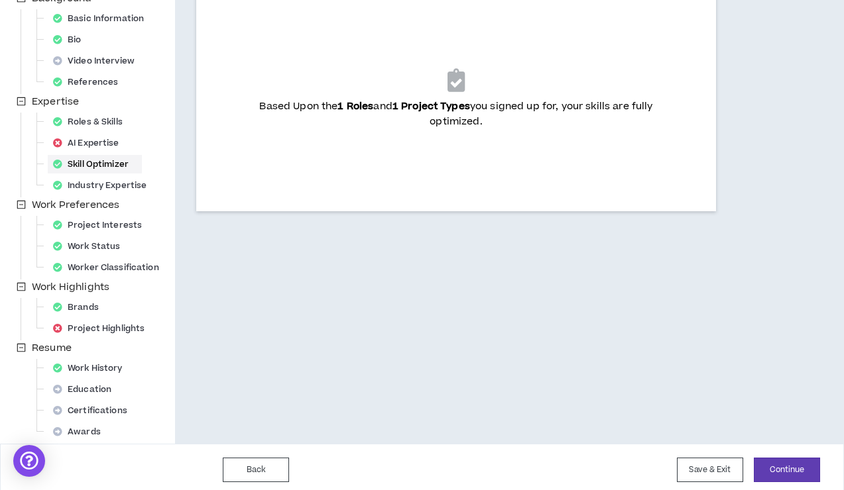
scroll to position [191, 0]
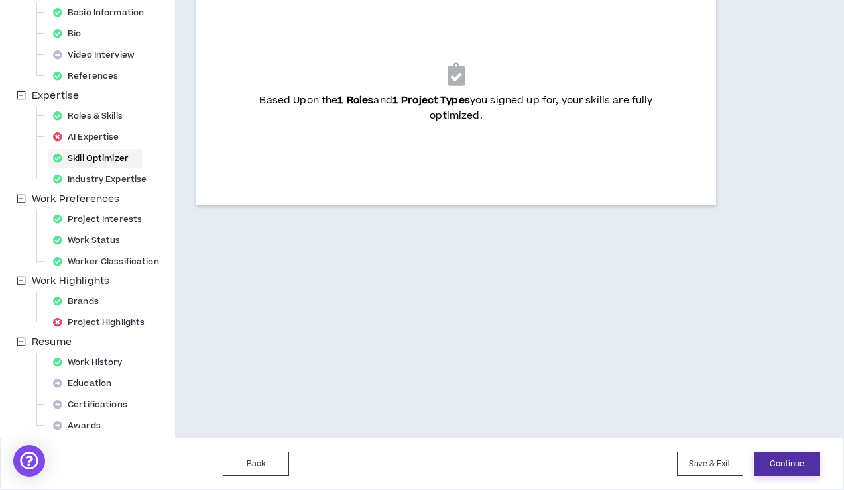
click at [777, 463] on button "Continue" at bounding box center [786, 464] width 66 height 25
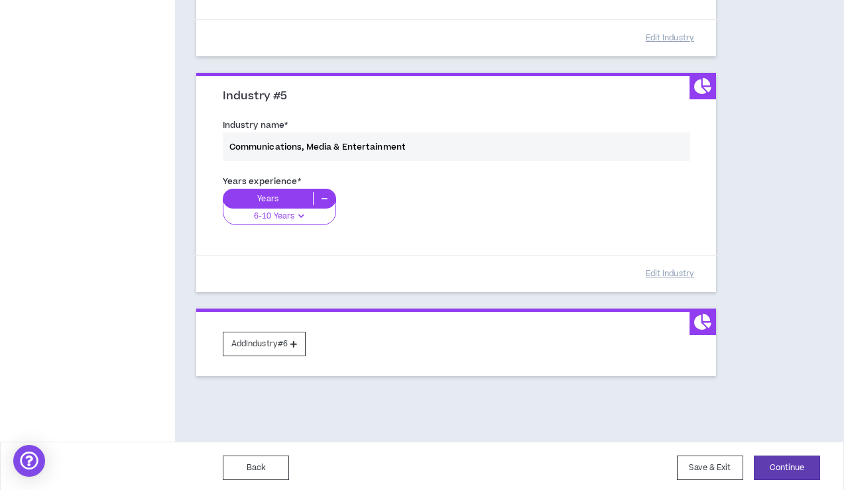
scroll to position [1022, 0]
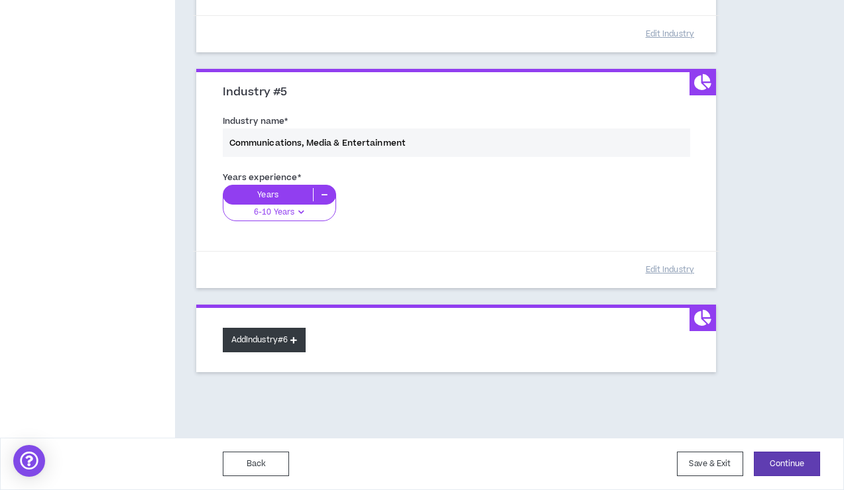
click at [288, 349] on button "Add Industry #6" at bounding box center [264, 340] width 83 height 25
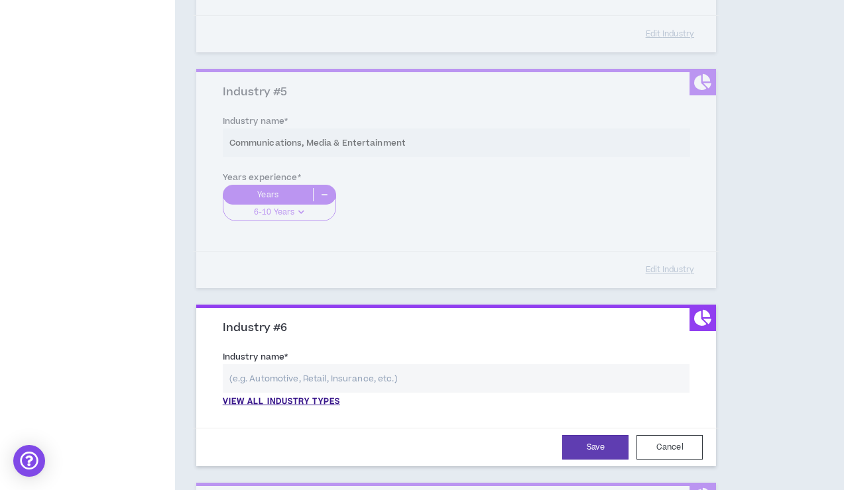
click at [292, 377] on input "text" at bounding box center [456, 378] width 467 height 28
click at [296, 402] on p "View all industry types" at bounding box center [281, 402] width 117 height 12
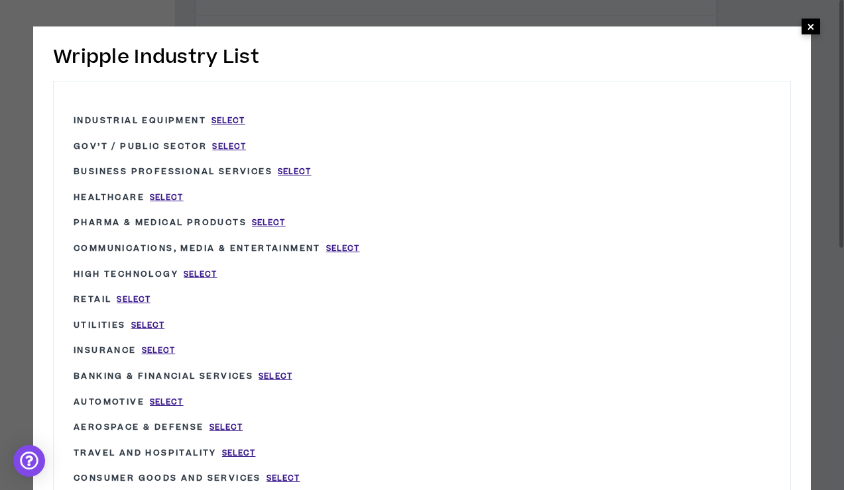
click at [814, 25] on span "×" at bounding box center [810, 27] width 19 height 16
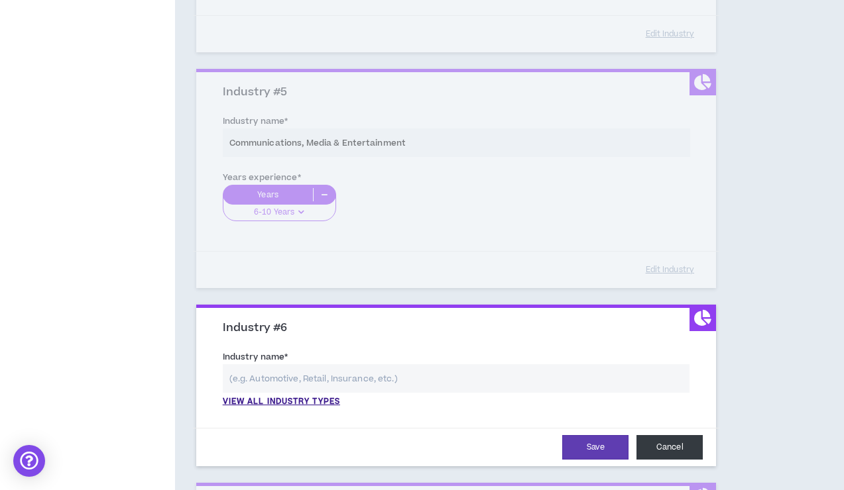
click at [637, 441] on button "Cancel" at bounding box center [669, 447] width 66 height 25
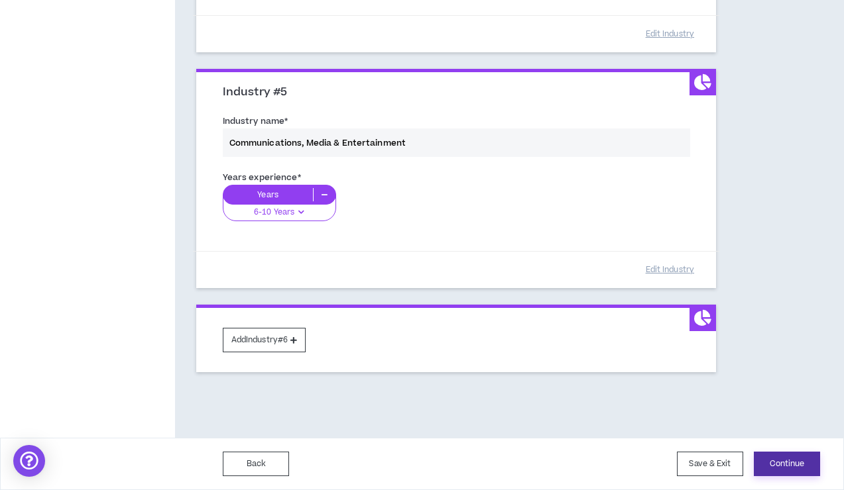
click at [778, 463] on button "Continue" at bounding box center [786, 464] width 66 height 25
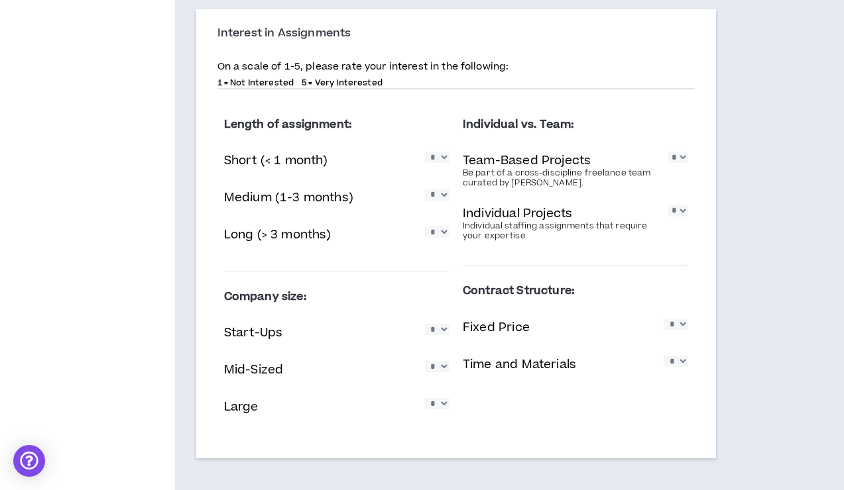
scroll to position [763, 0]
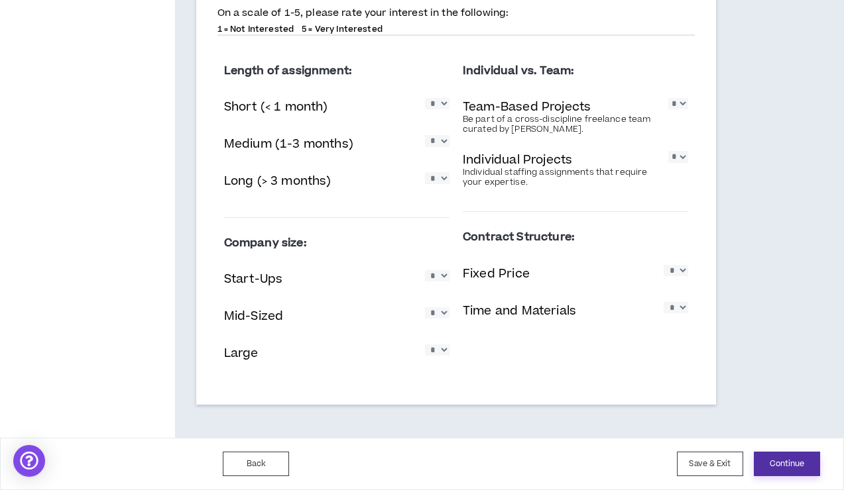
click at [787, 469] on button "Continue" at bounding box center [786, 464] width 66 height 25
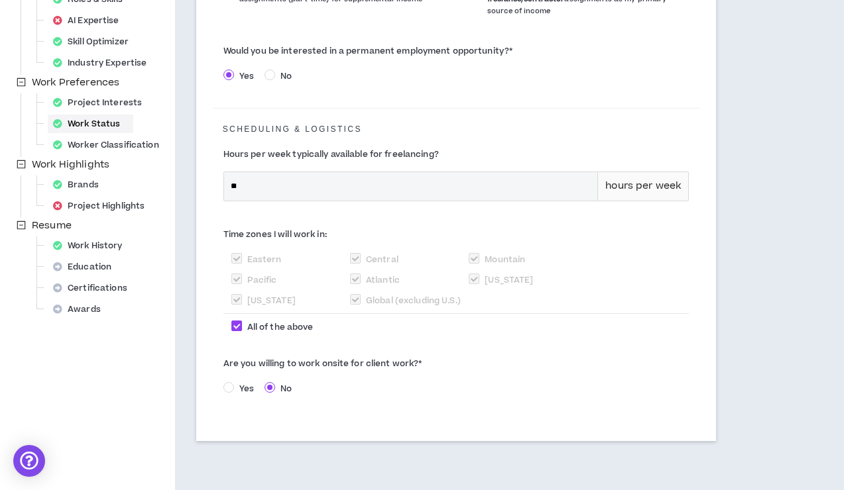
scroll to position [349, 0]
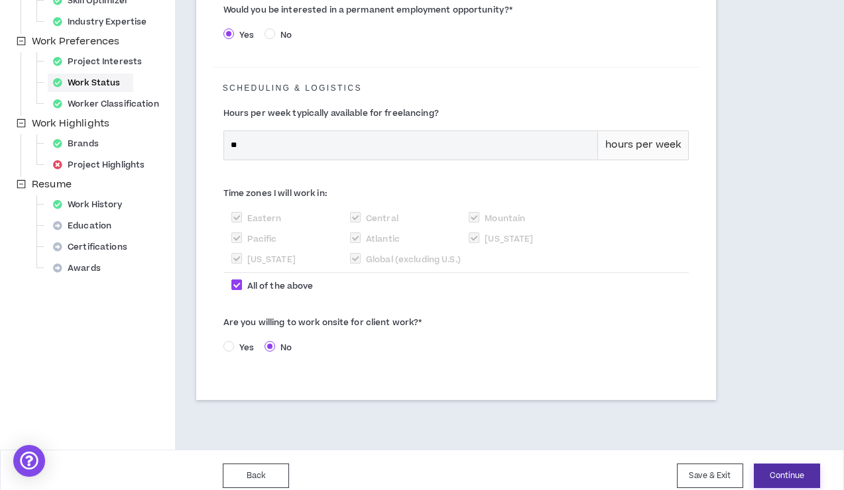
click at [791, 464] on button "Continue" at bounding box center [786, 476] width 66 height 25
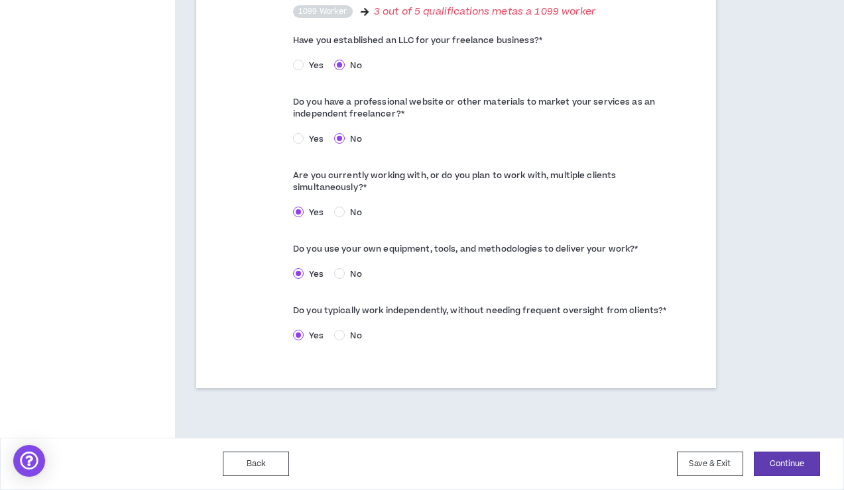
scroll to position [791, 0]
click at [781, 469] on button "Continue" at bounding box center [786, 464] width 66 height 25
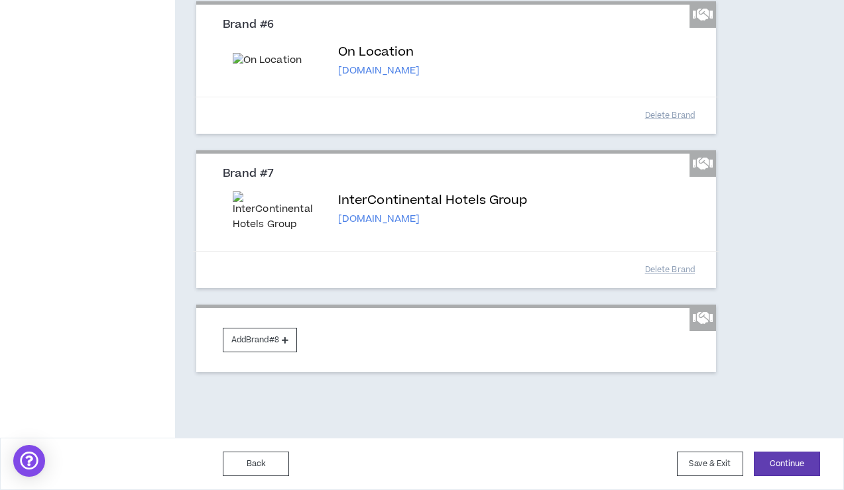
scroll to position [1124, 0]
click at [259, 341] on button "Add Brand #8" at bounding box center [260, 340] width 74 height 25
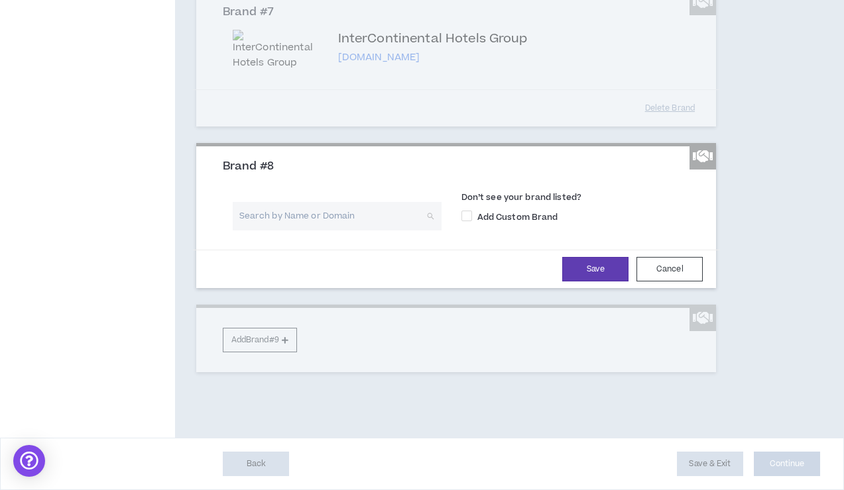
click at [262, 231] on input "search" at bounding box center [332, 216] width 185 height 28
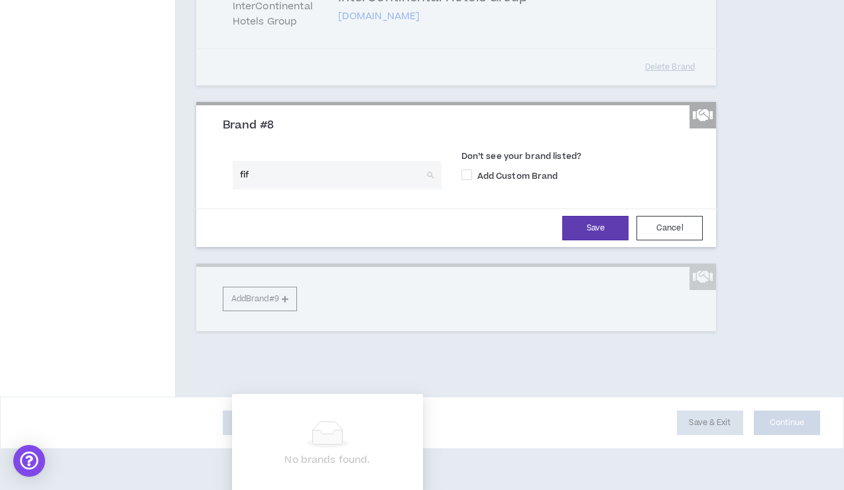
type input "fifa"
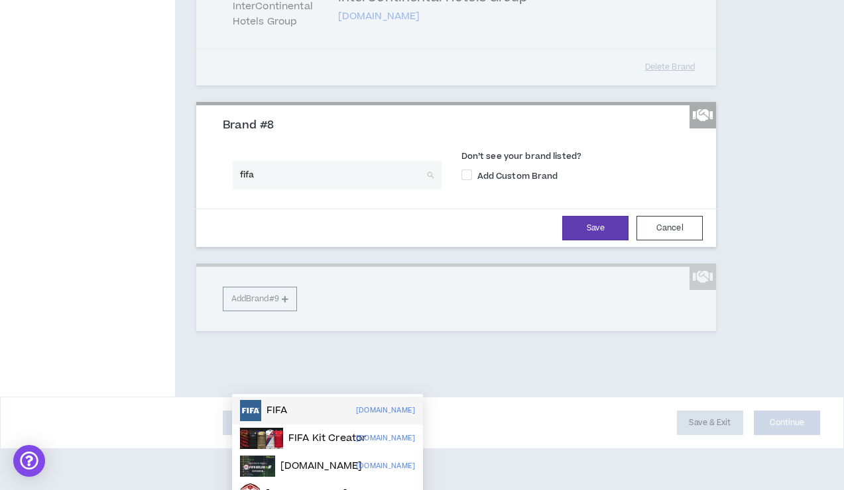
click at [292, 410] on div "FIFA [DOMAIN_NAME]" at bounding box center [327, 410] width 175 height 21
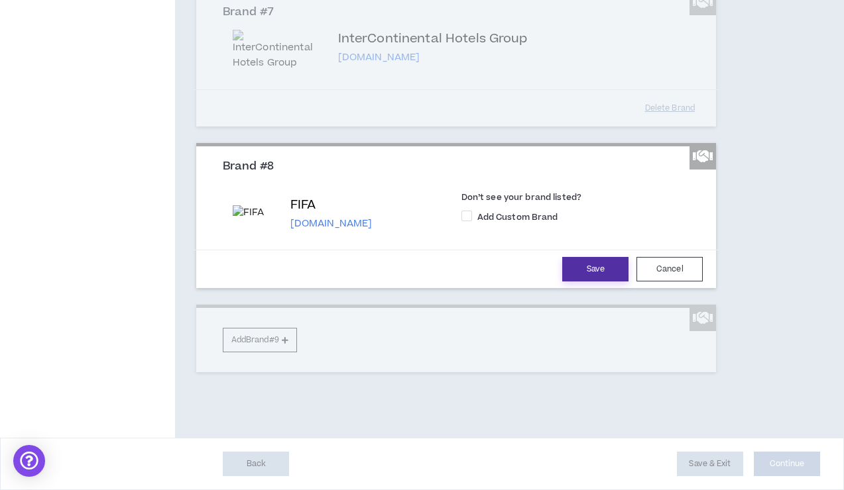
click at [578, 282] on button "Save" at bounding box center [595, 269] width 66 height 25
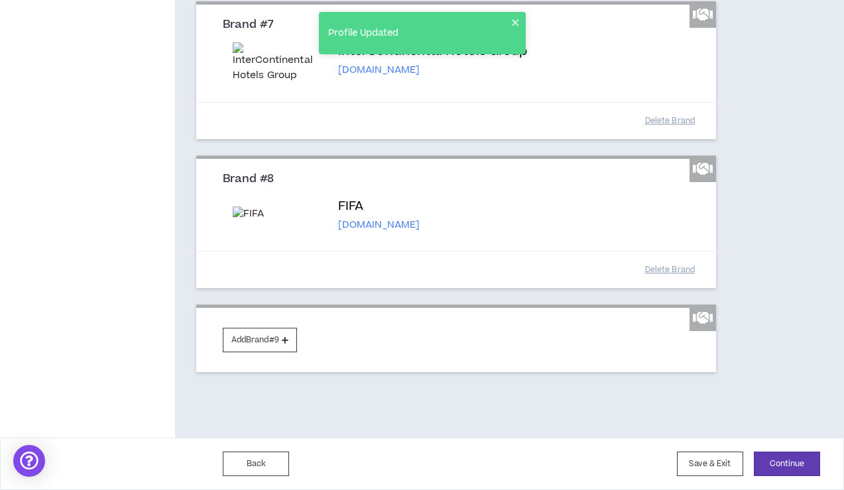
scroll to position [1256, 0]
click at [783, 470] on button "Continue" at bounding box center [786, 464] width 66 height 25
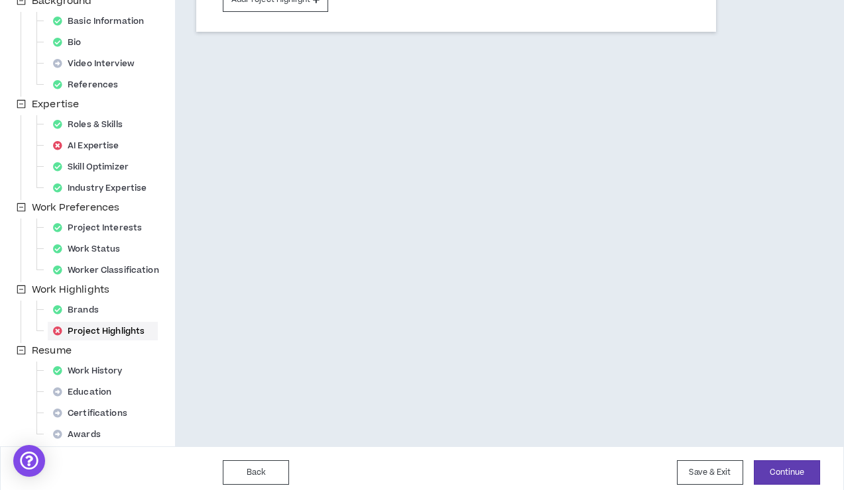
scroll to position [191, 0]
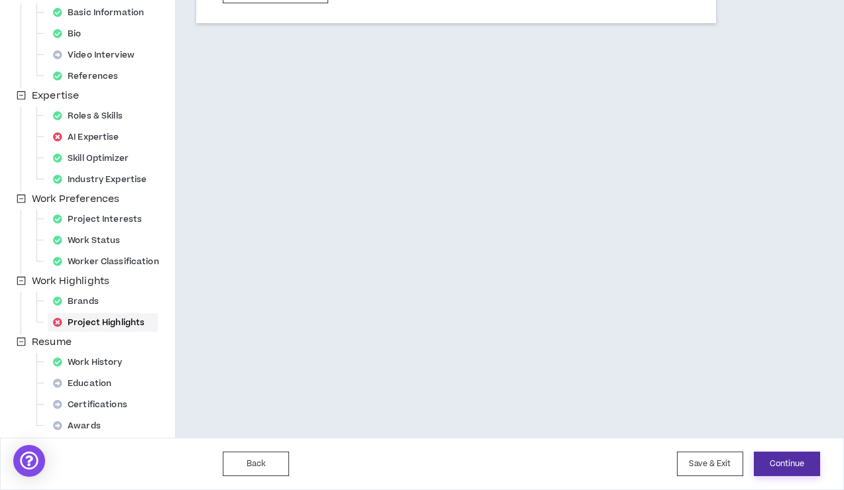
click at [798, 466] on button "Continue" at bounding box center [786, 464] width 66 height 25
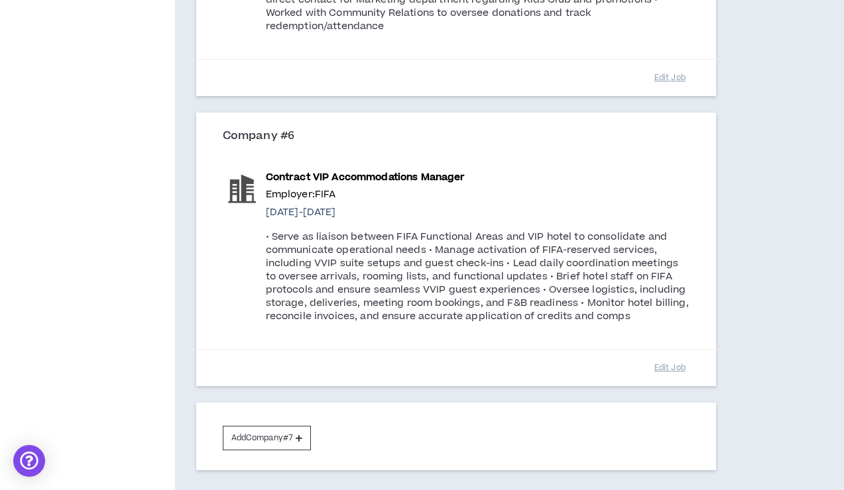
scroll to position [1741, 0]
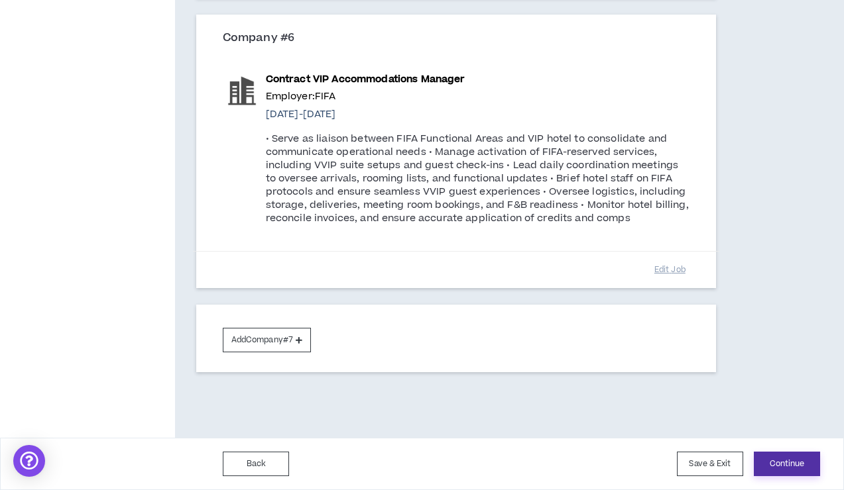
click at [789, 466] on button "Continue" at bounding box center [786, 464] width 66 height 25
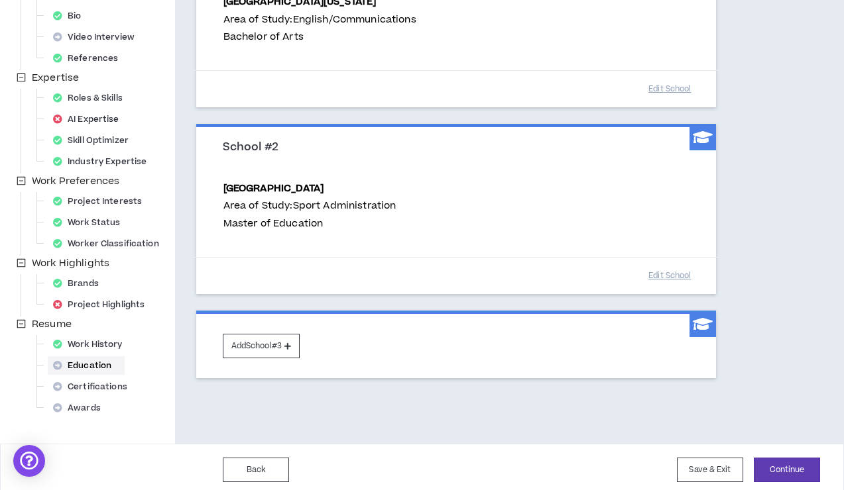
scroll to position [215, 0]
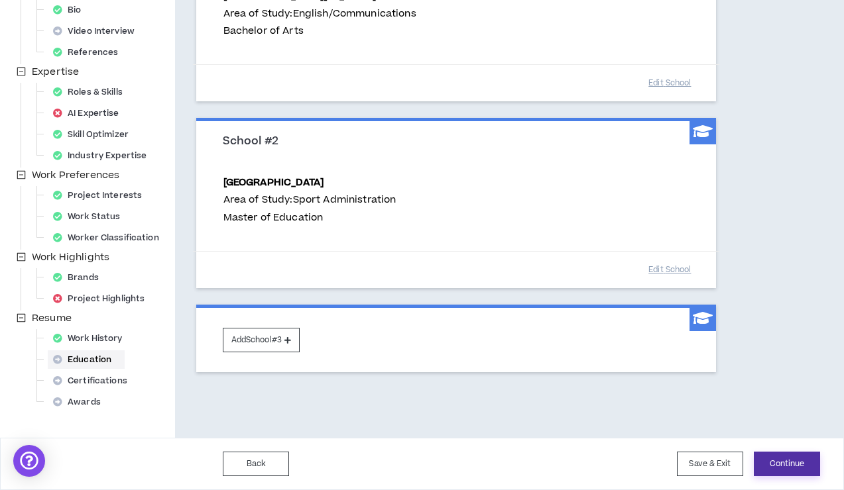
click at [778, 466] on button "Continue" at bounding box center [786, 464] width 66 height 25
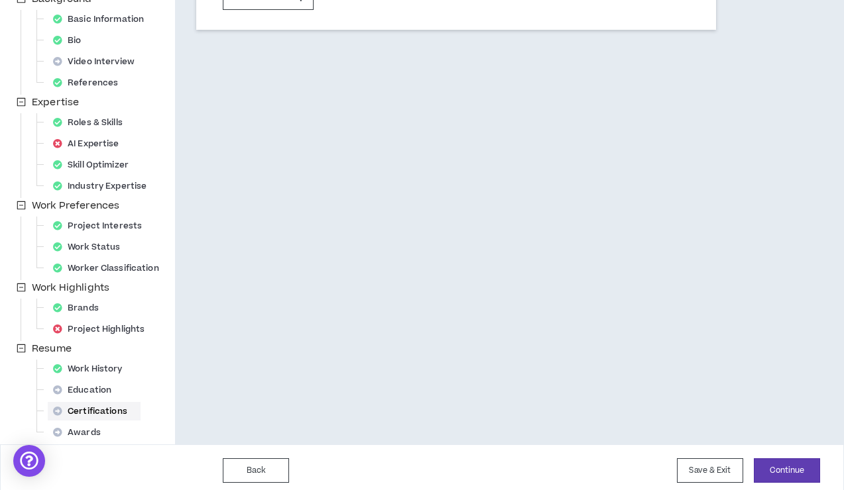
scroll to position [191, 0]
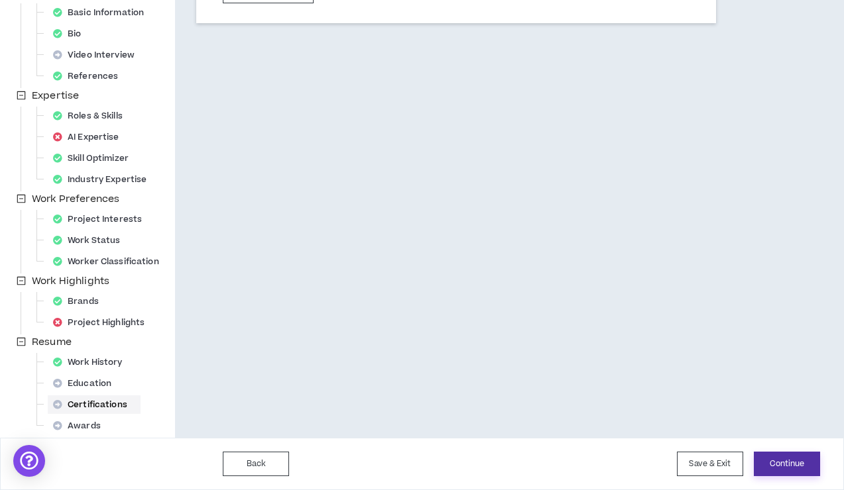
click at [796, 466] on button "Continue" at bounding box center [786, 464] width 66 height 25
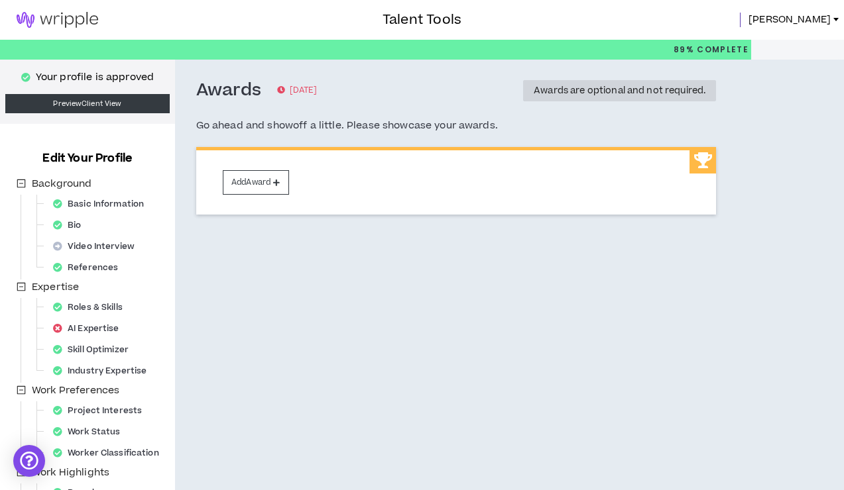
click at [38, 11] on link at bounding box center [57, 20] width 115 height 40
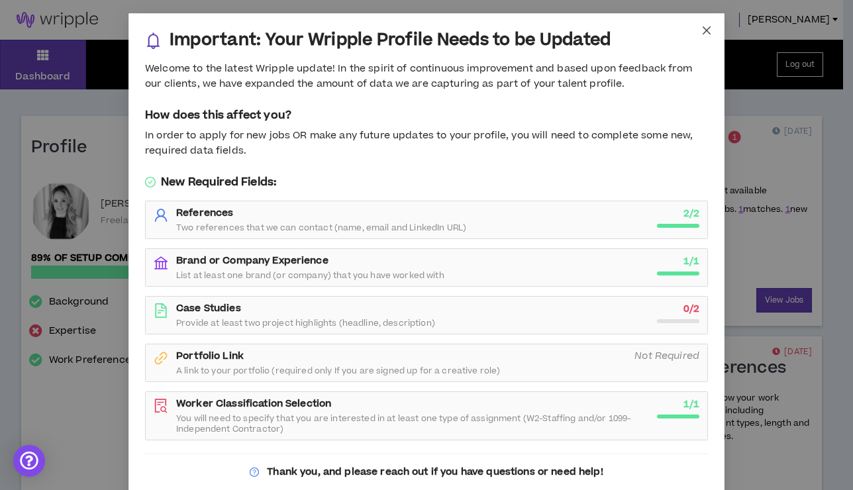
click at [700, 25] on span "Close" at bounding box center [707, 31] width 36 height 36
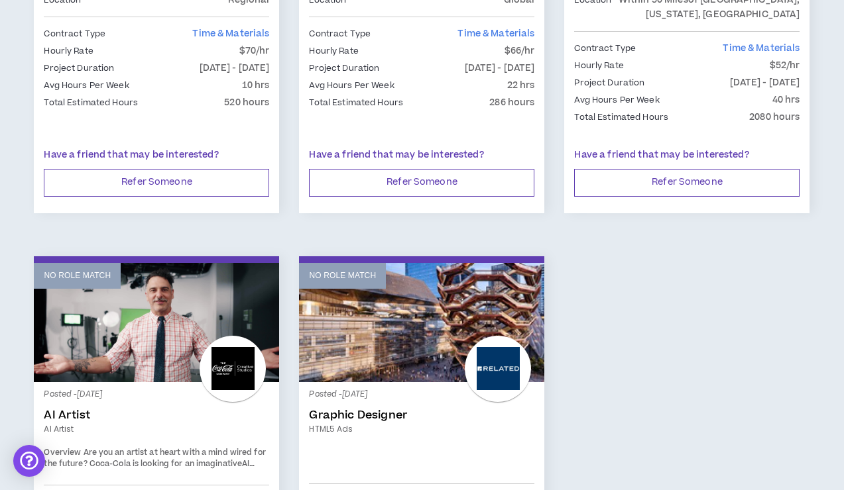
scroll to position [1988, 0]
